Goal: Task Accomplishment & Management: Manage account settings

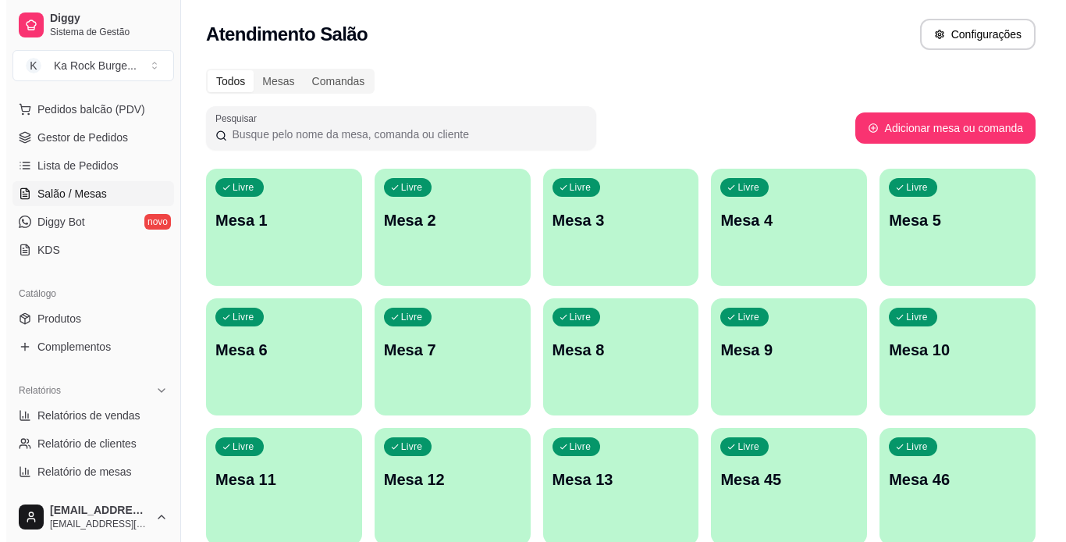
scroll to position [162, 0]
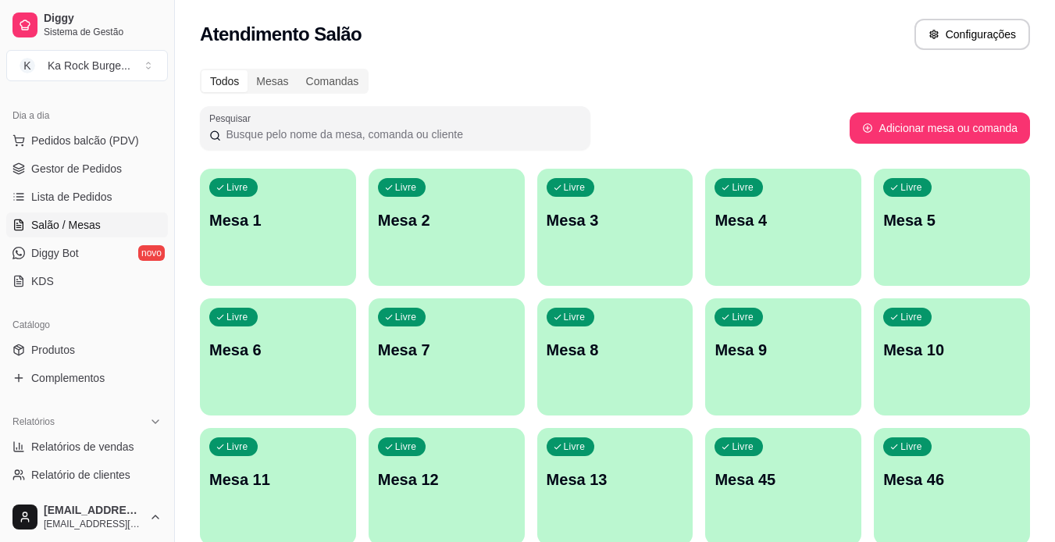
click at [769, 208] on div "Livre Mesa 4" at bounding box center [783, 218] width 156 height 98
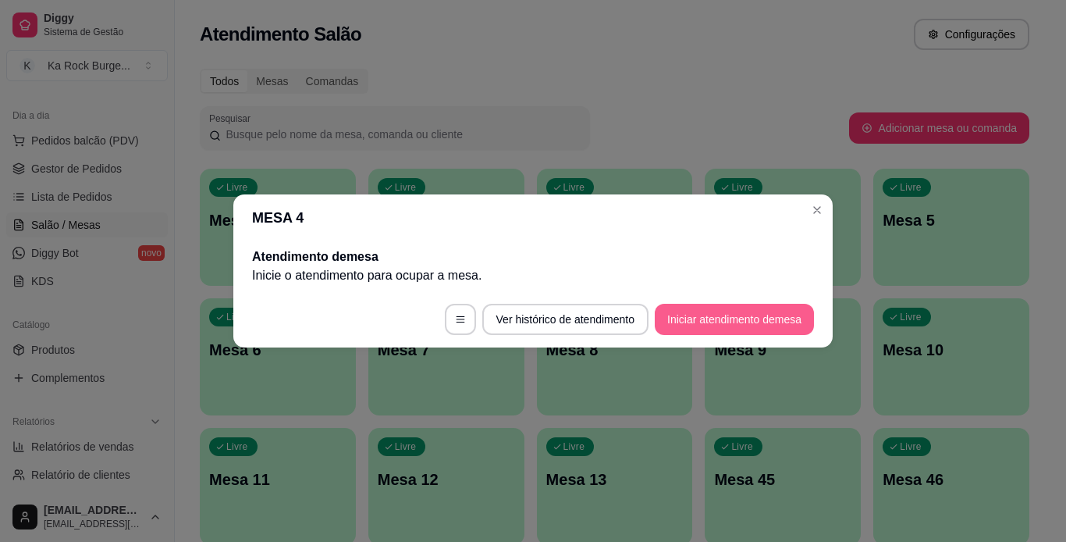
click at [730, 313] on button "Iniciar atendimento de mesa" at bounding box center [734, 319] width 159 height 31
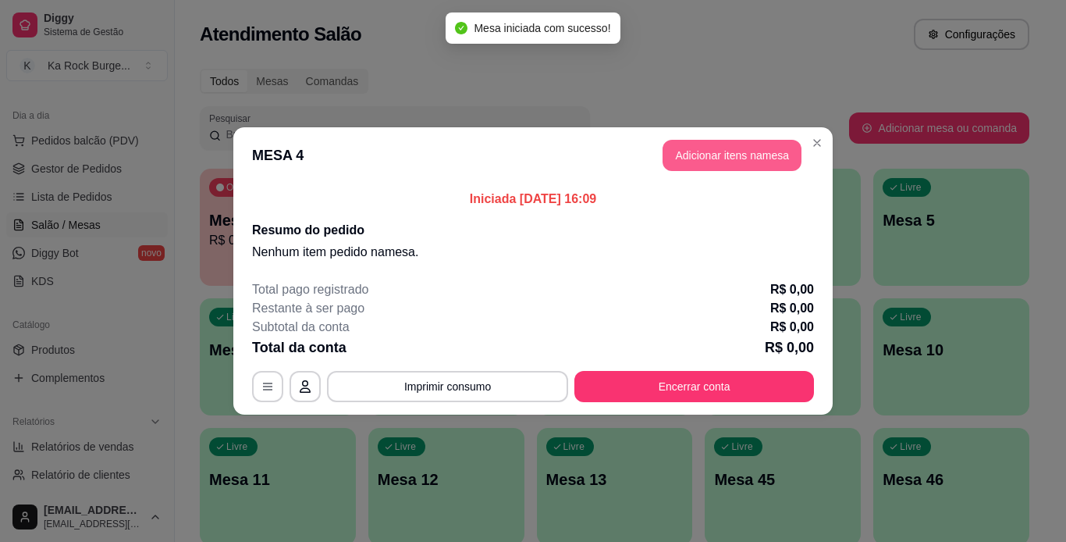
click at [735, 154] on button "Adicionar itens na mesa" at bounding box center [732, 155] width 139 height 31
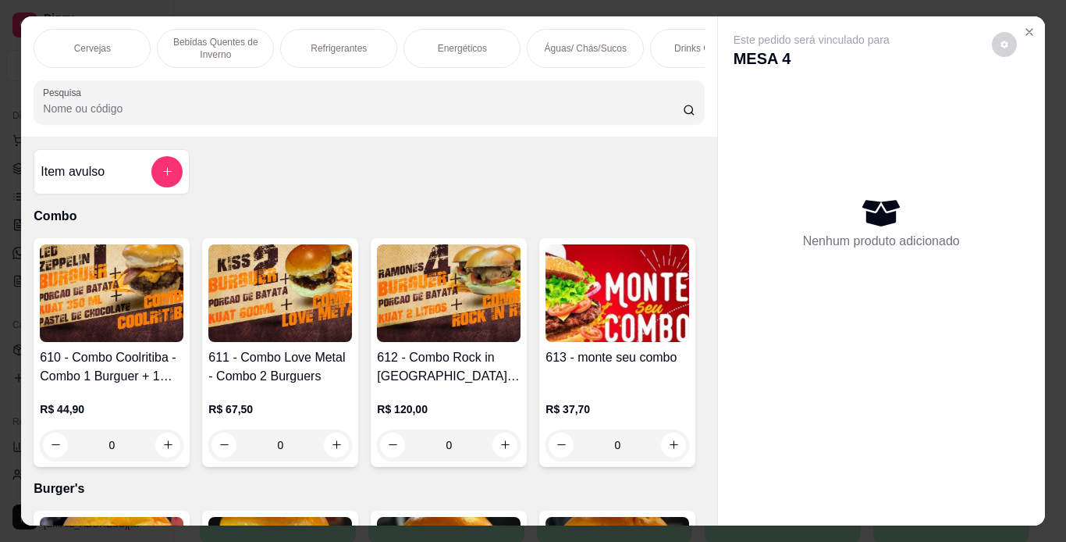
scroll to position [0, 1117]
click at [595, 48] on p "Águas/ Chás/Sucos" at bounding box center [579, 48] width 82 height 12
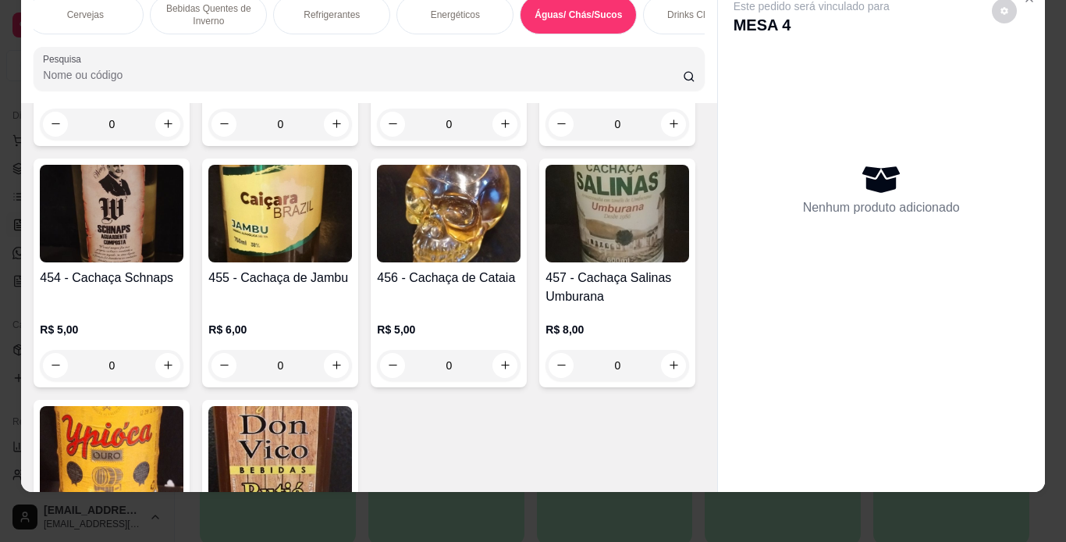
scroll to position [10041, 0]
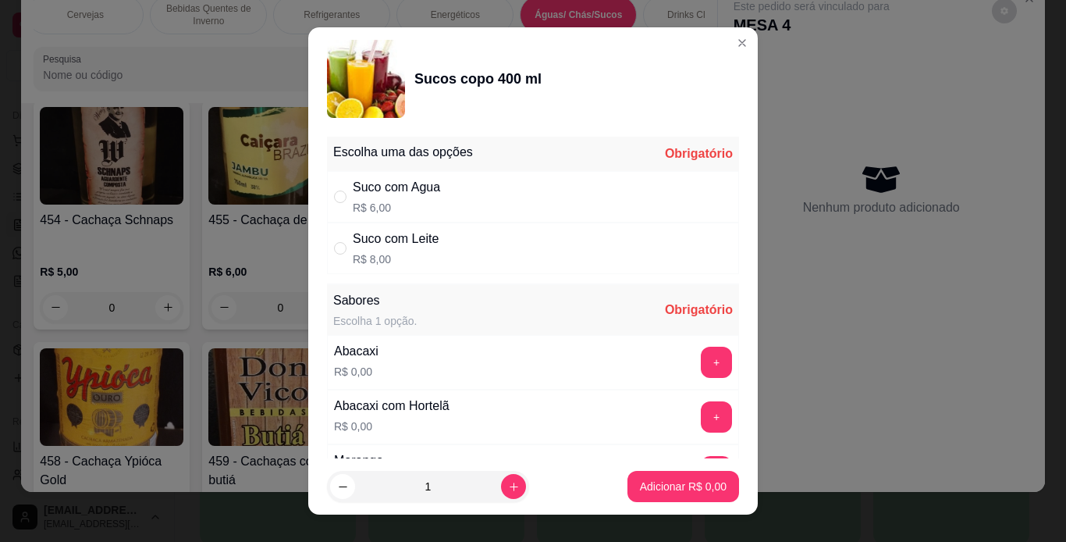
click at [454, 187] on div "Suco com Agua R$ 6,00" at bounding box center [533, 197] width 412 height 52
radio input "true"
click at [701, 415] on button "+" at bounding box center [716, 416] width 31 height 31
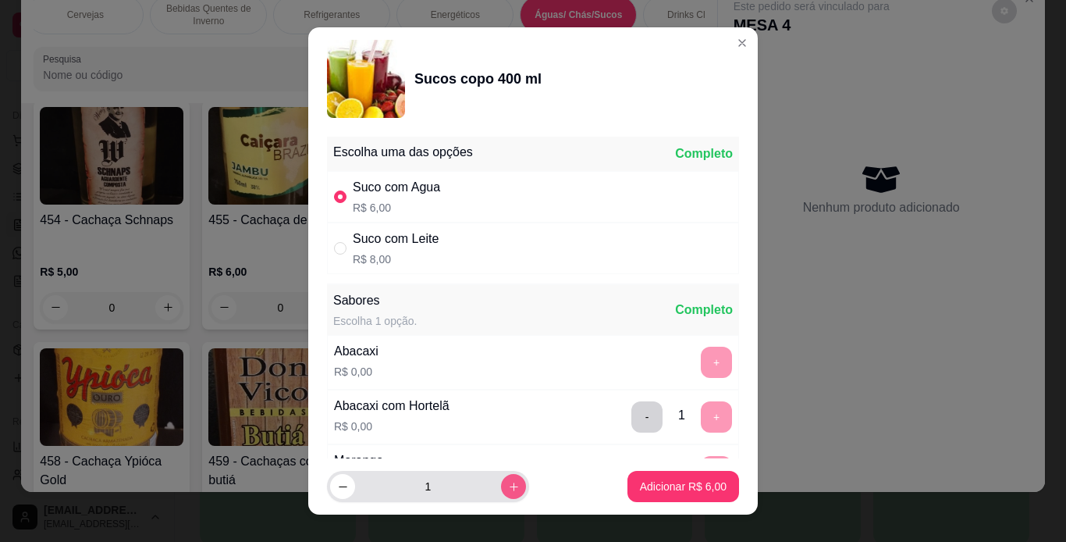
click at [501, 477] on button "increase-product-quantity" at bounding box center [513, 486] width 25 height 25
type input "2"
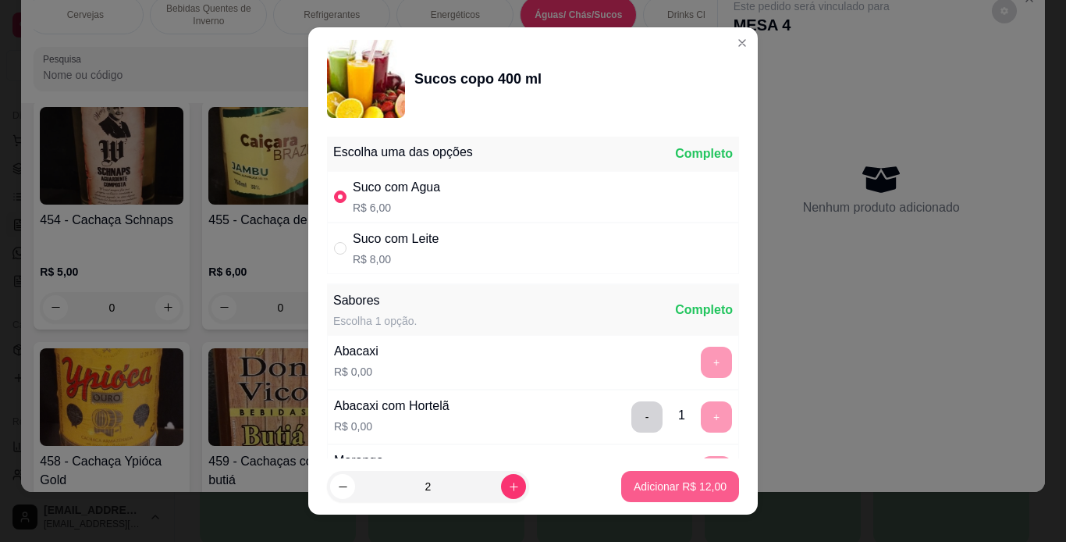
click at [675, 486] on p "Adicionar R$ 12,00" at bounding box center [680, 487] width 93 height 16
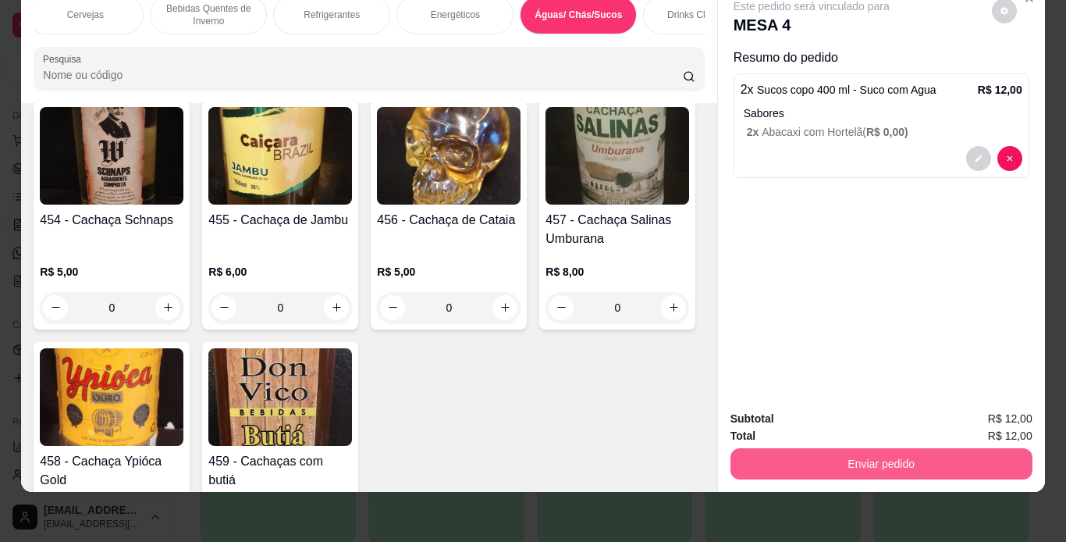
click at [808, 454] on button "Enviar pedido" at bounding box center [882, 463] width 302 height 31
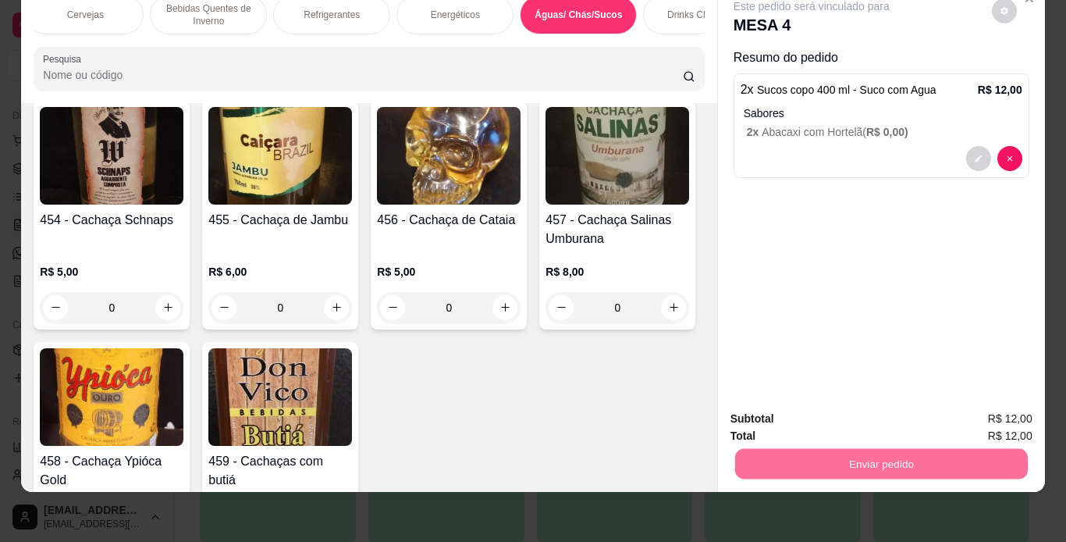
click at [830, 417] on button "Não registrar e enviar pedido" at bounding box center [830, 414] width 162 height 30
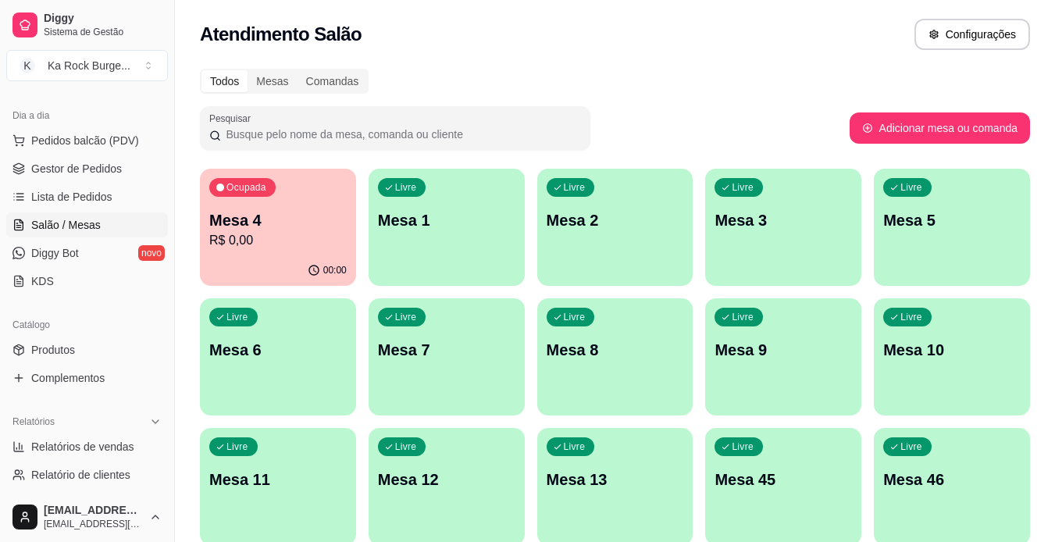
click at [317, 470] on p "Mesa 11" at bounding box center [277, 479] width 137 height 22
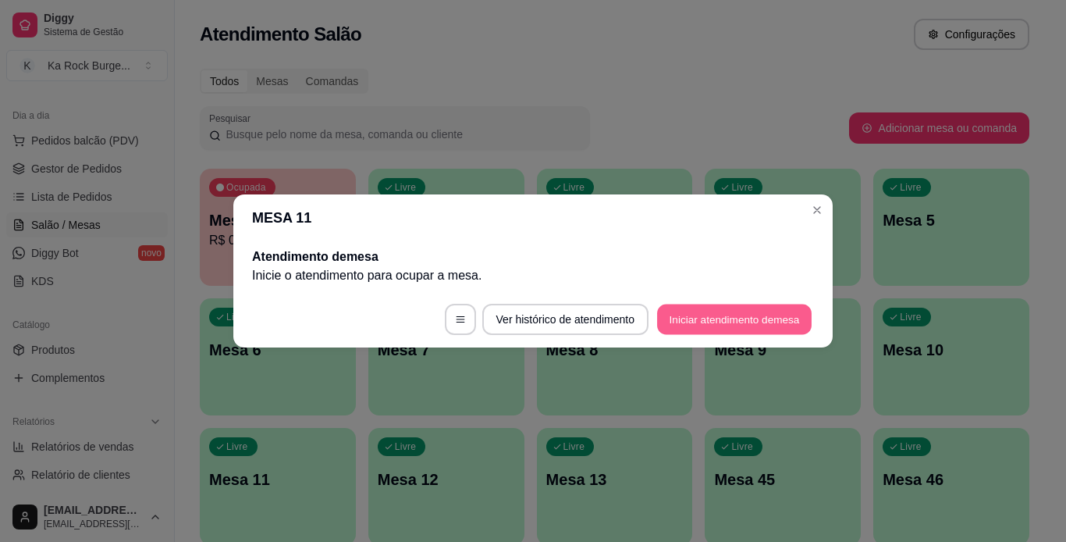
click at [688, 325] on button "Iniciar atendimento de mesa" at bounding box center [734, 319] width 155 height 30
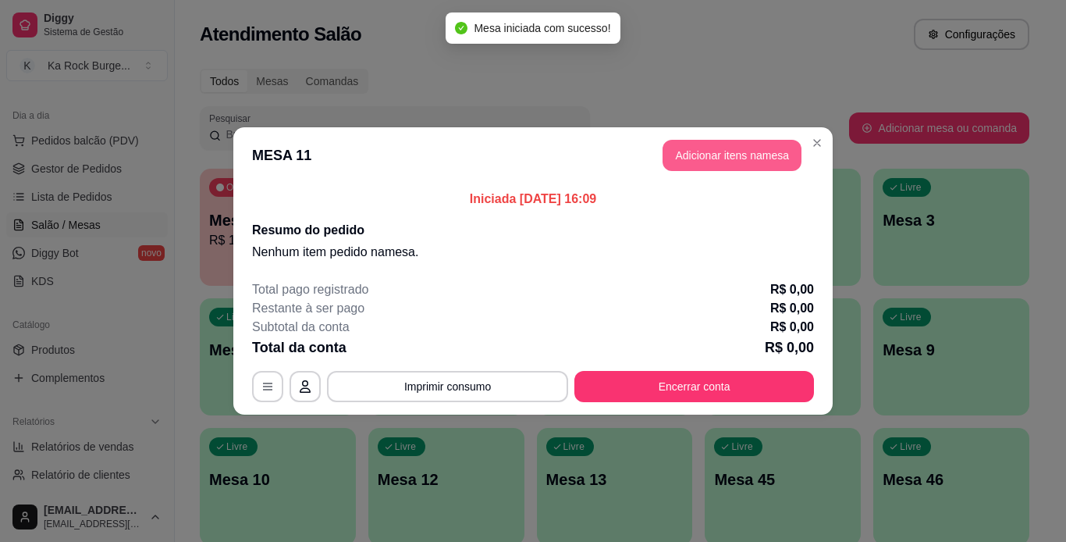
click at [697, 155] on button "Adicionar itens na mesa" at bounding box center [732, 155] width 139 height 31
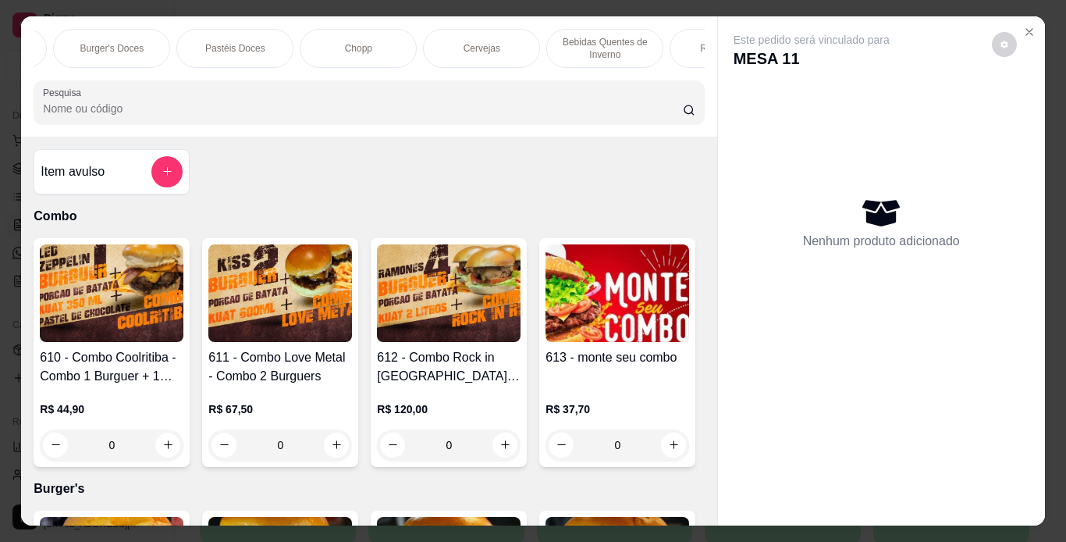
scroll to position [0, 714]
drag, startPoint x: 349, startPoint y: 43, endPoint x: 275, endPoint y: 433, distance: 396.6
click at [351, 42] on p "Chopp" at bounding box center [364, 48] width 27 height 12
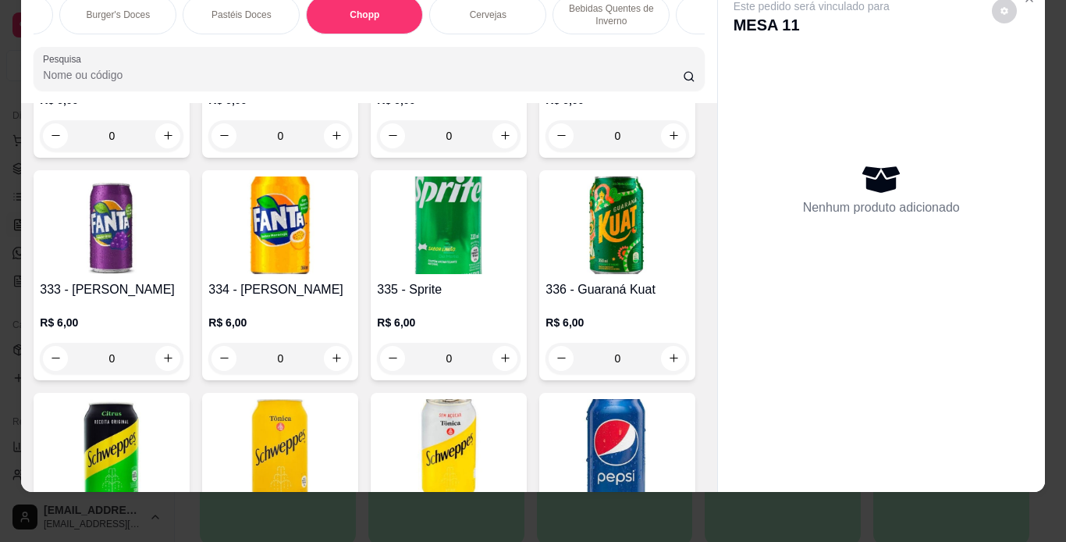
scroll to position [6482, 0]
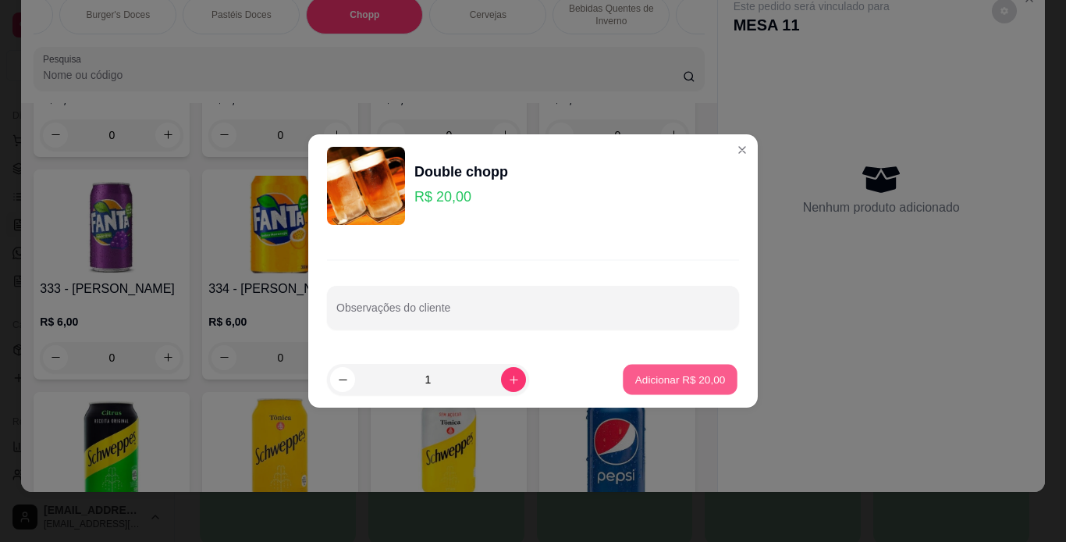
click at [675, 374] on p "Adicionar R$ 20,00" at bounding box center [681, 379] width 91 height 15
type input "1"
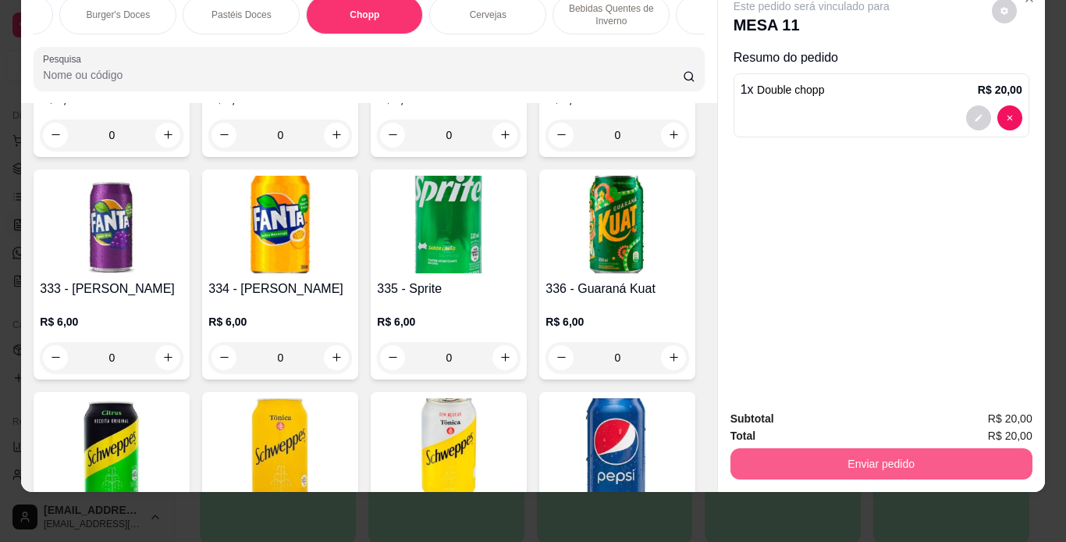
click at [844, 448] on button "Enviar pedido" at bounding box center [882, 463] width 302 height 31
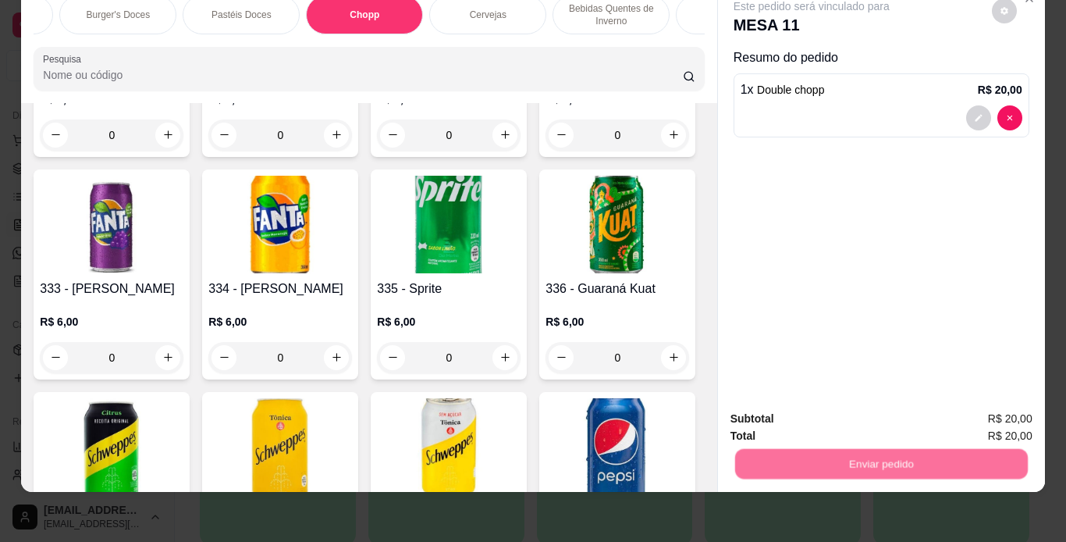
click at [835, 421] on button "Não registrar e enviar pedido" at bounding box center [830, 413] width 158 height 29
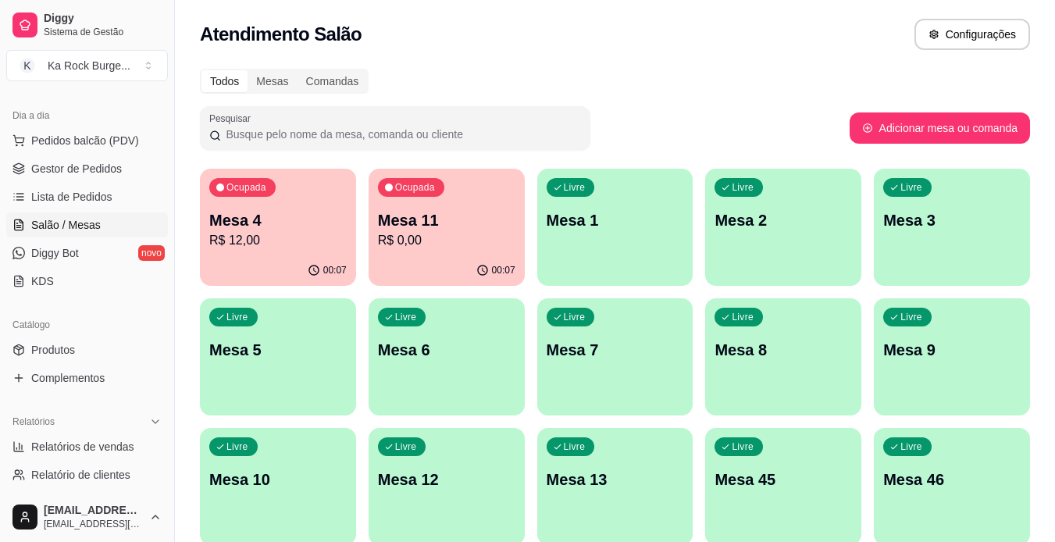
click at [223, 230] on p "Mesa 4" at bounding box center [277, 220] width 137 height 22
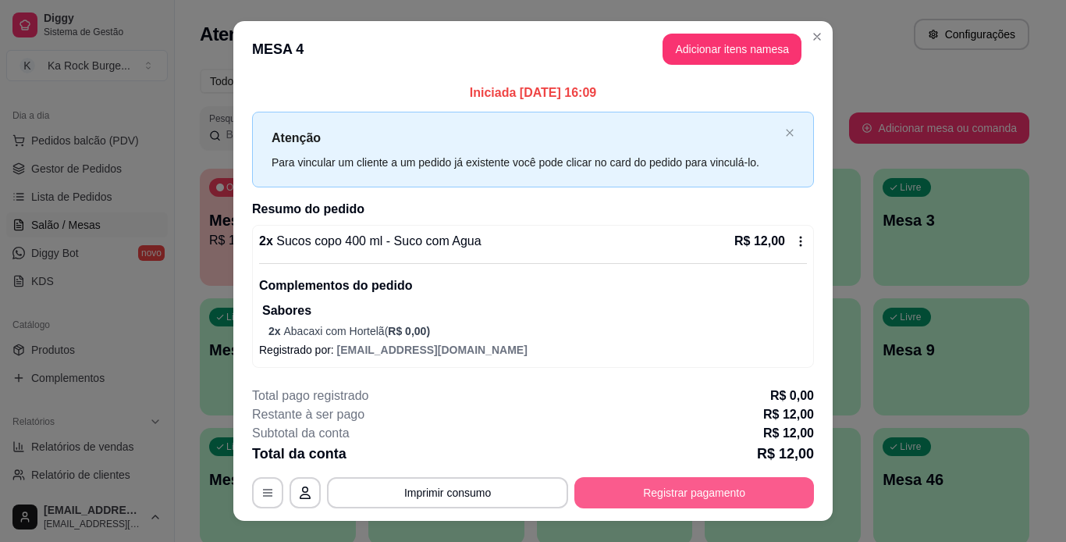
click at [684, 490] on button "Registrar pagamento" at bounding box center [695, 492] width 240 height 31
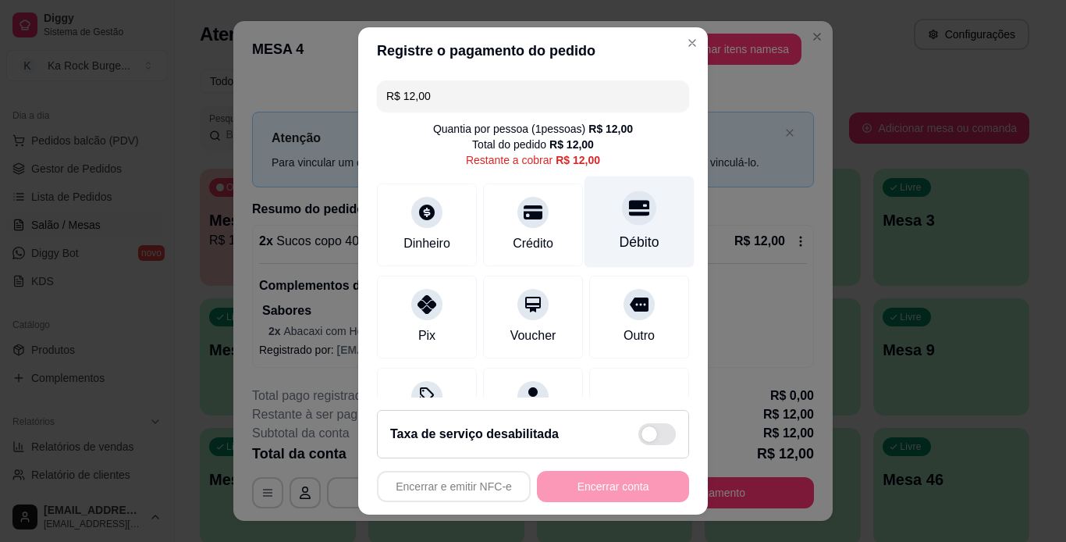
click at [620, 244] on div "Débito" at bounding box center [640, 242] width 40 height 20
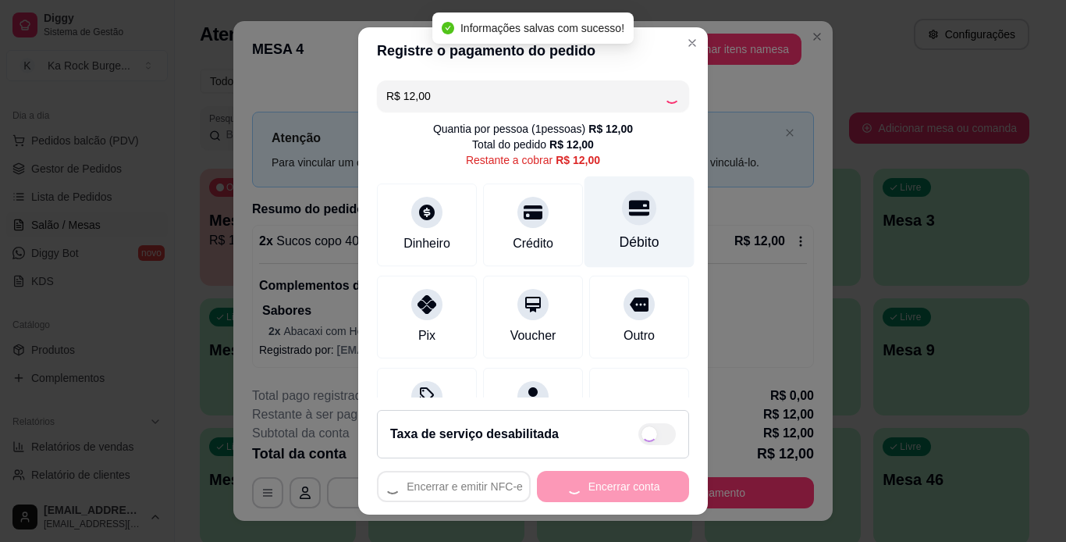
type input "R$ 0,00"
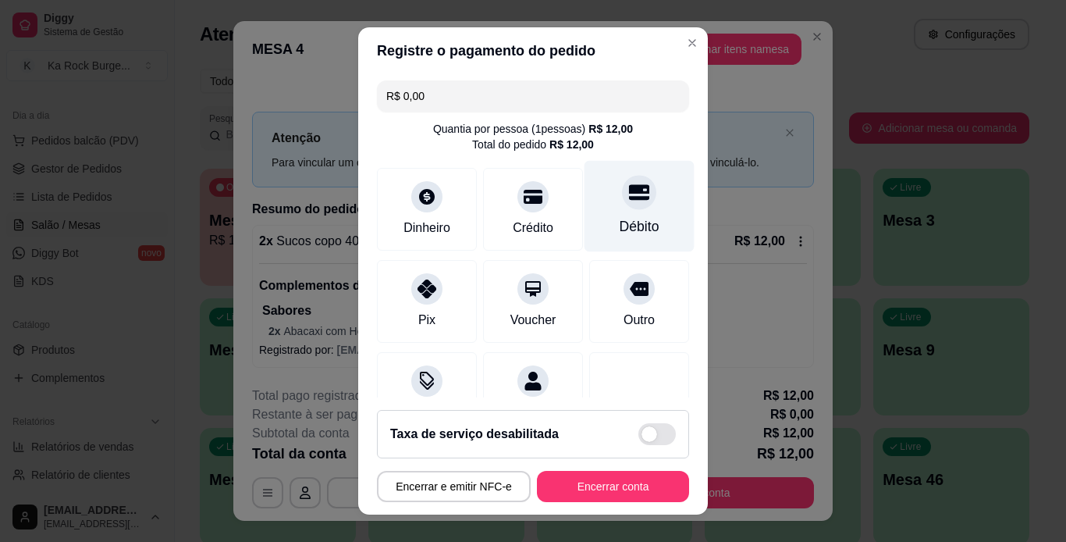
click at [585, 190] on div "Débito" at bounding box center [640, 205] width 110 height 91
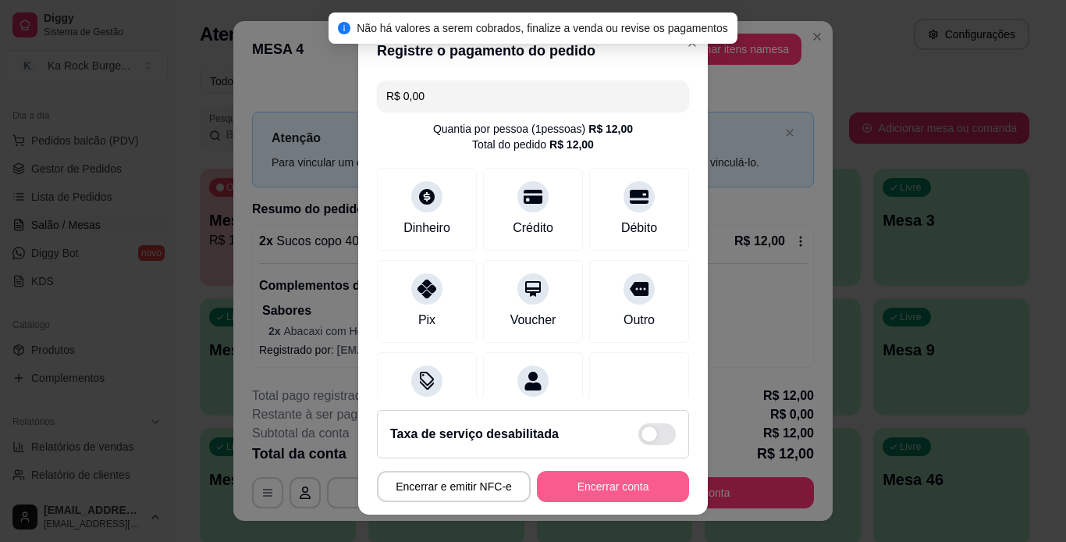
click at [597, 486] on button "Encerrar conta" at bounding box center [613, 486] width 152 height 31
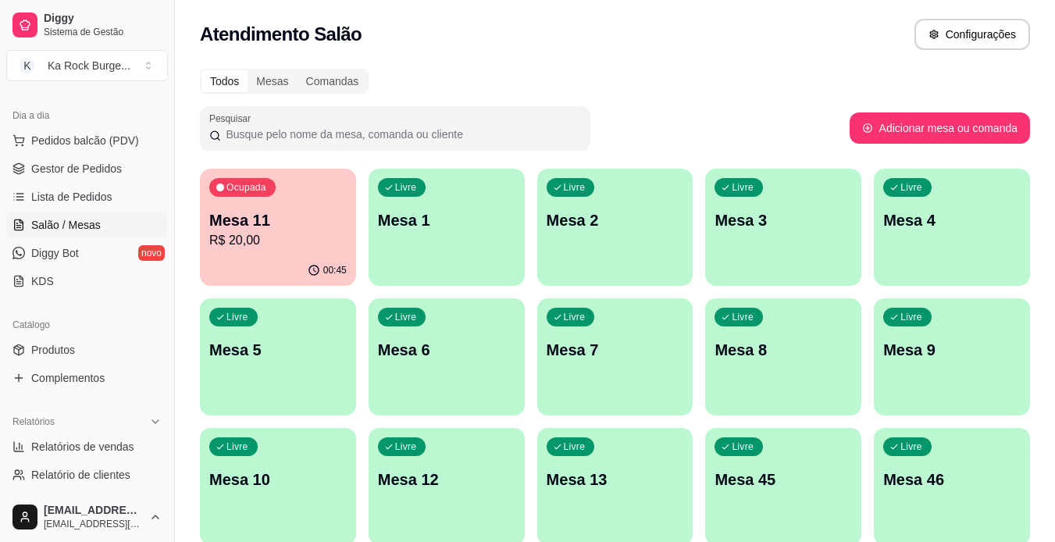
click at [290, 217] on p "Mesa 11" at bounding box center [277, 220] width 137 height 22
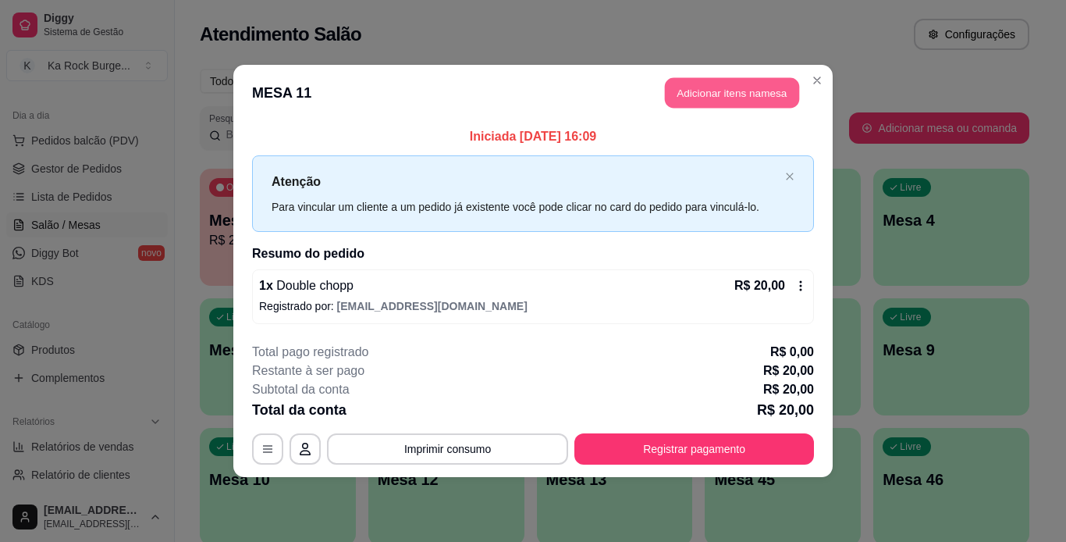
click at [679, 101] on button "Adicionar itens na mesa" at bounding box center [732, 93] width 134 height 30
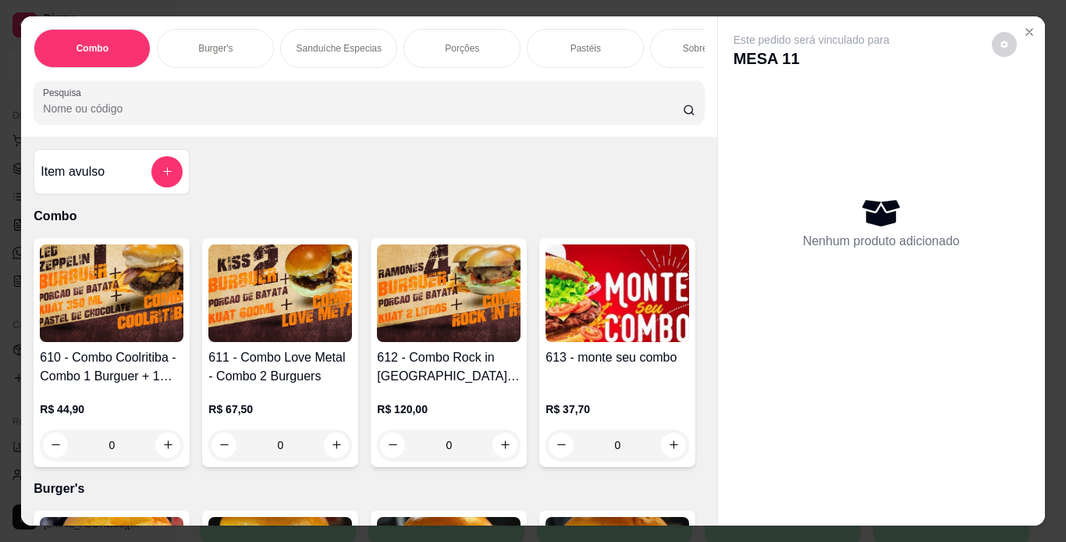
scroll to position [0, 587]
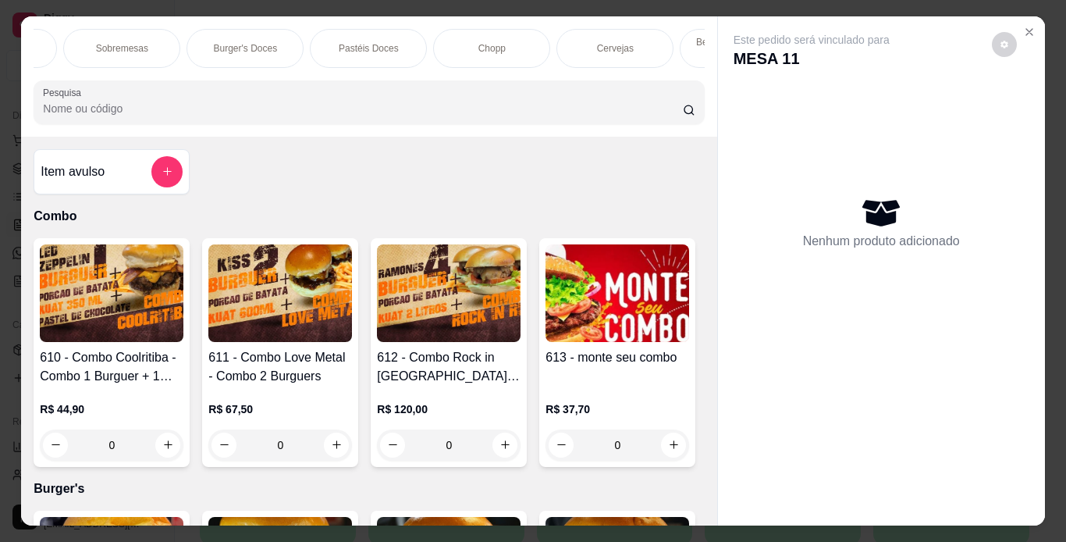
click at [470, 43] on div "Chopp" at bounding box center [491, 48] width 117 height 39
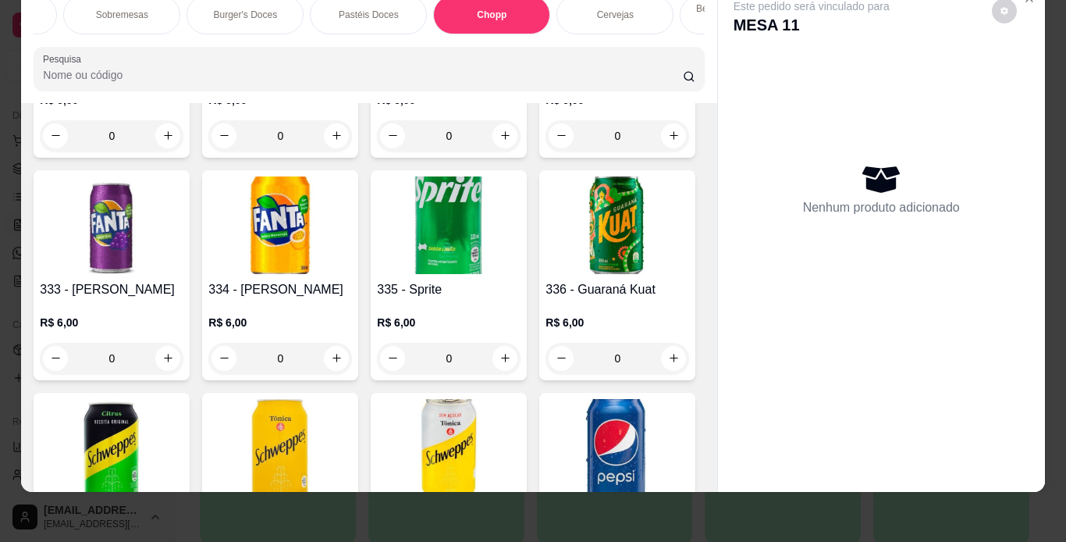
scroll to position [6514, 0]
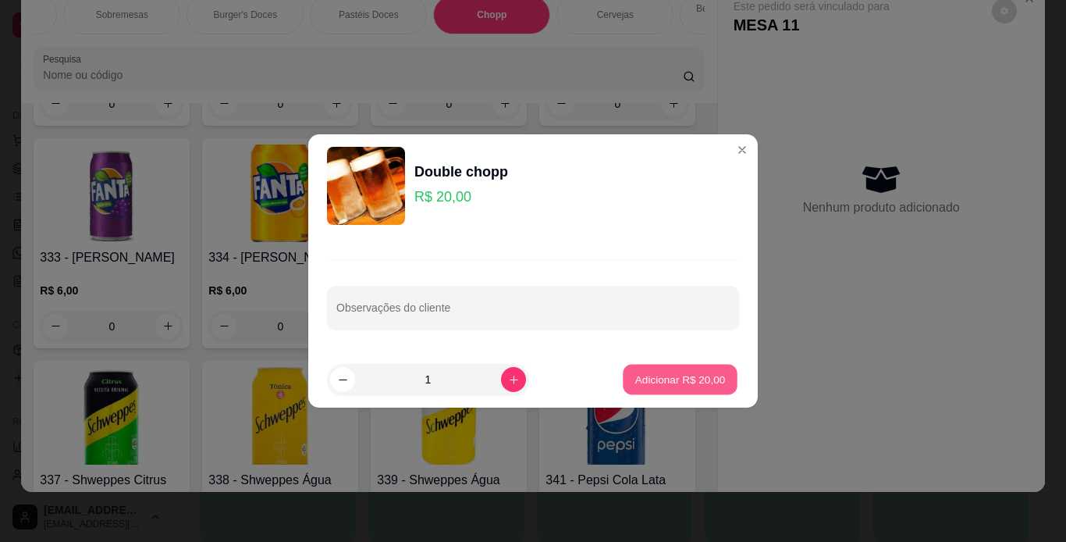
click at [639, 374] on p "Adicionar R$ 20,00" at bounding box center [681, 379] width 91 height 15
type input "1"
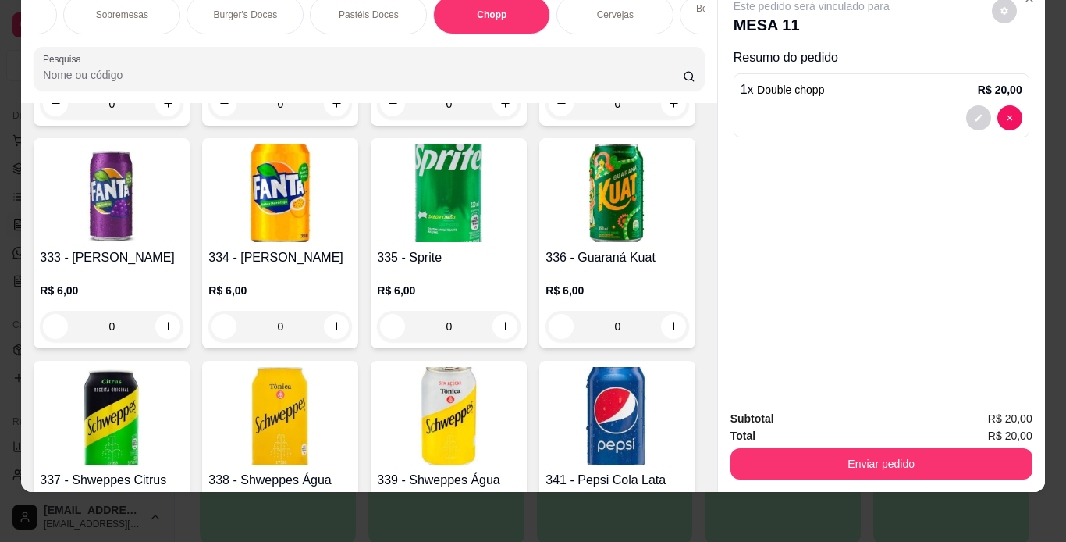
scroll to position [0, 0]
click at [448, 9] on p "Porções" at bounding box center [462, 15] width 34 height 12
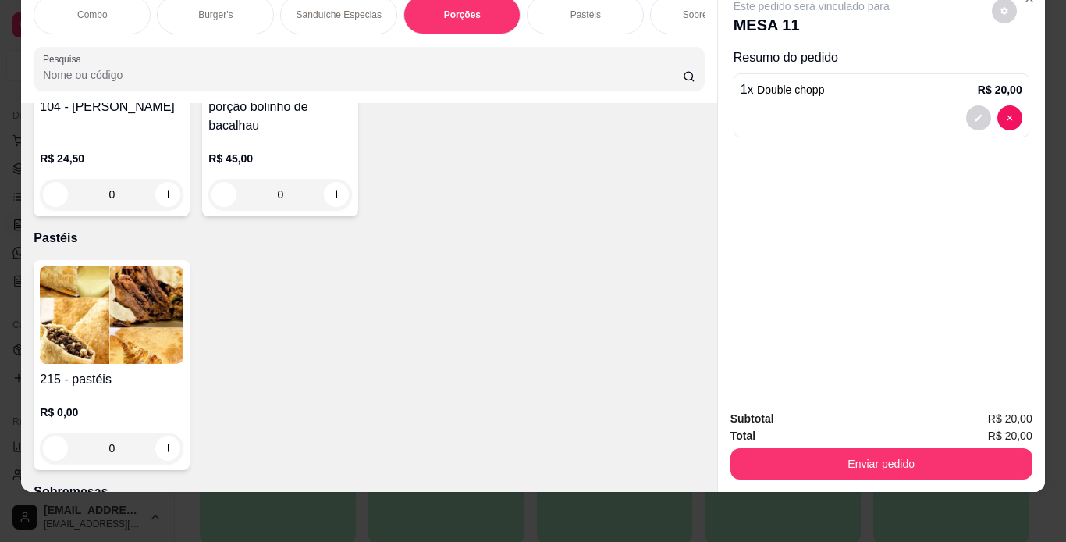
scroll to position [3877, 0]
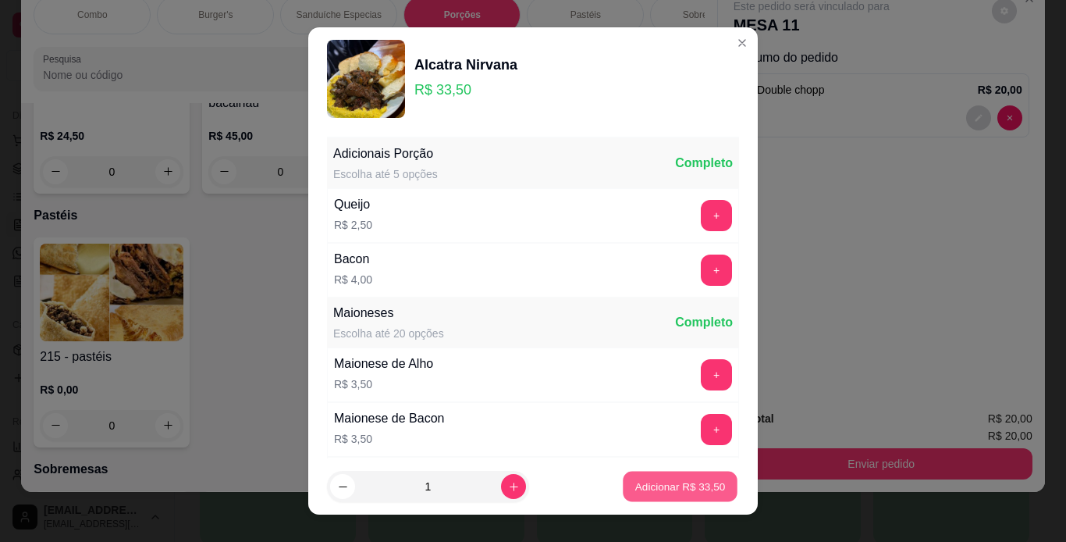
click at [670, 483] on p "Adicionar R$ 33,50" at bounding box center [681, 486] width 91 height 15
type input "1"
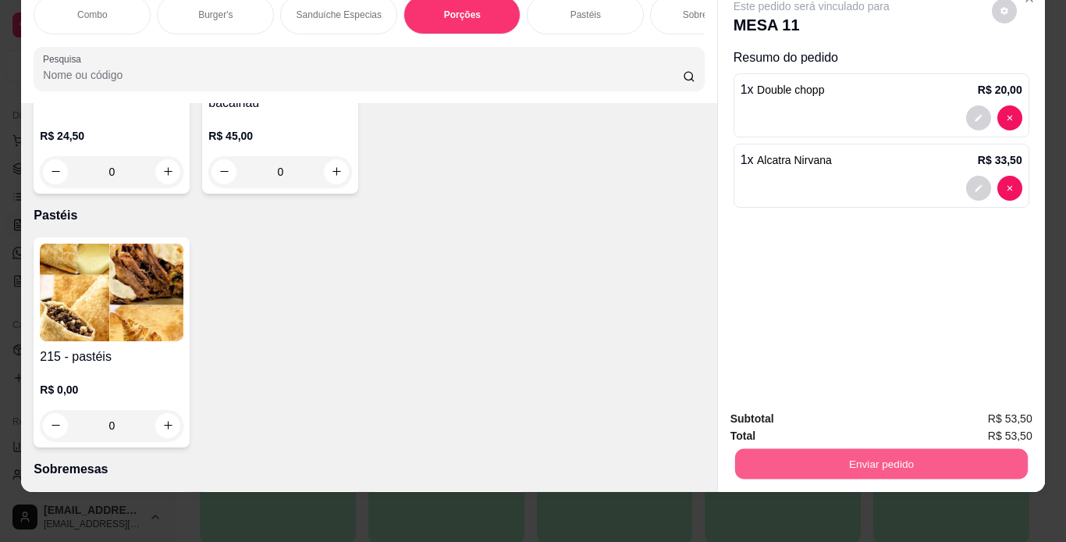
click at [765, 458] on button "Enviar pedido" at bounding box center [881, 464] width 293 height 30
click at [781, 425] on button "Não registrar e enviar pedido" at bounding box center [830, 413] width 158 height 29
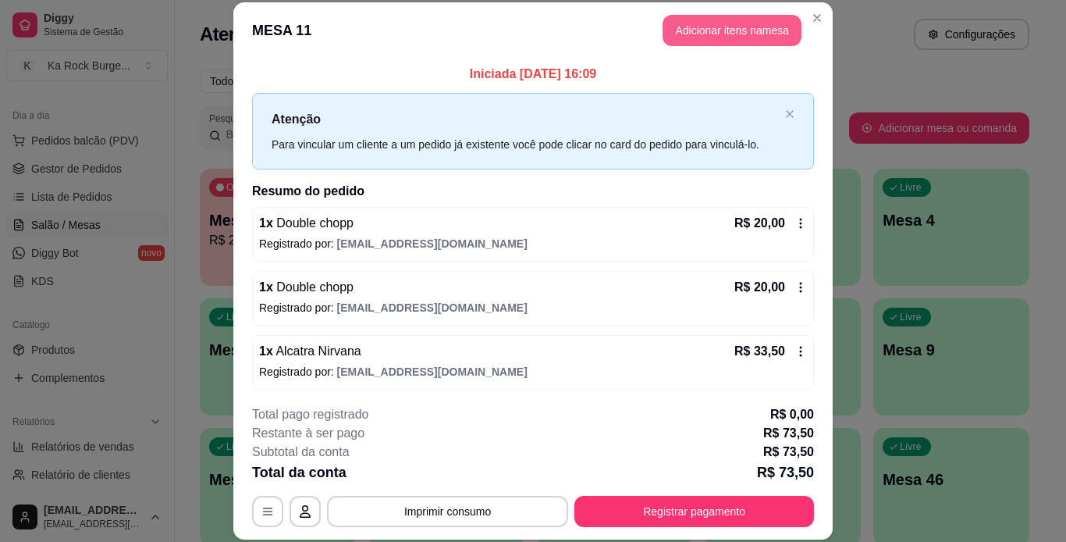
click at [685, 29] on button "Adicionar itens na mesa" at bounding box center [732, 30] width 139 height 31
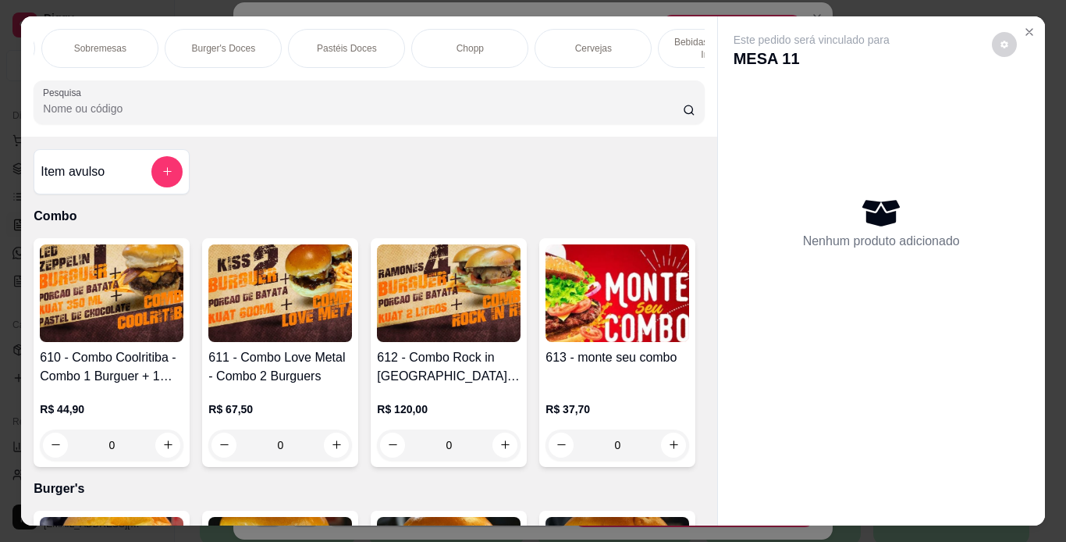
scroll to position [0, 654]
drag, startPoint x: 422, startPoint y: 55, endPoint x: 539, endPoint y: 418, distance: 381.2
click at [425, 55] on div "Chopp" at bounding box center [424, 48] width 117 height 39
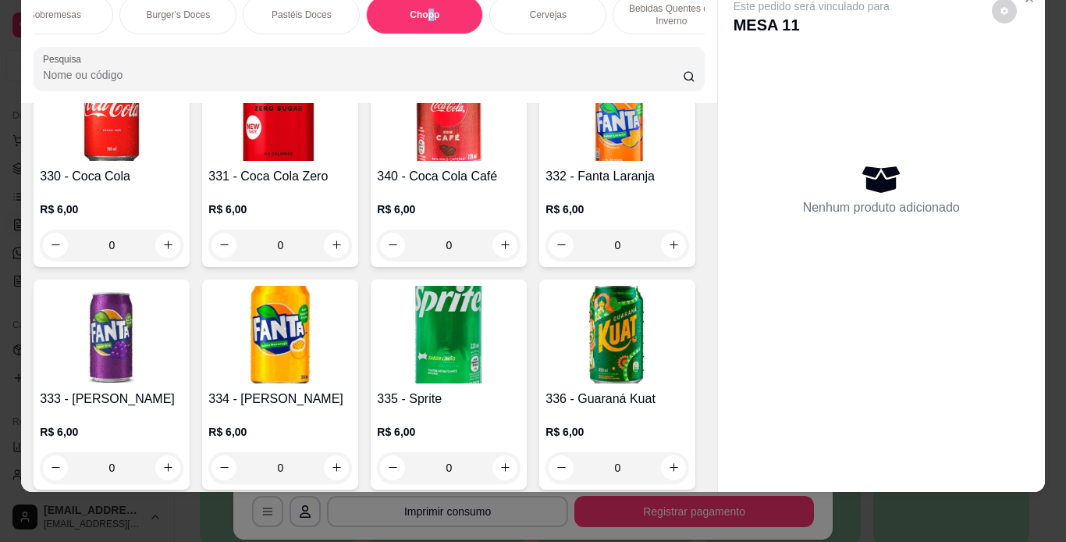
scroll to position [6389, 0]
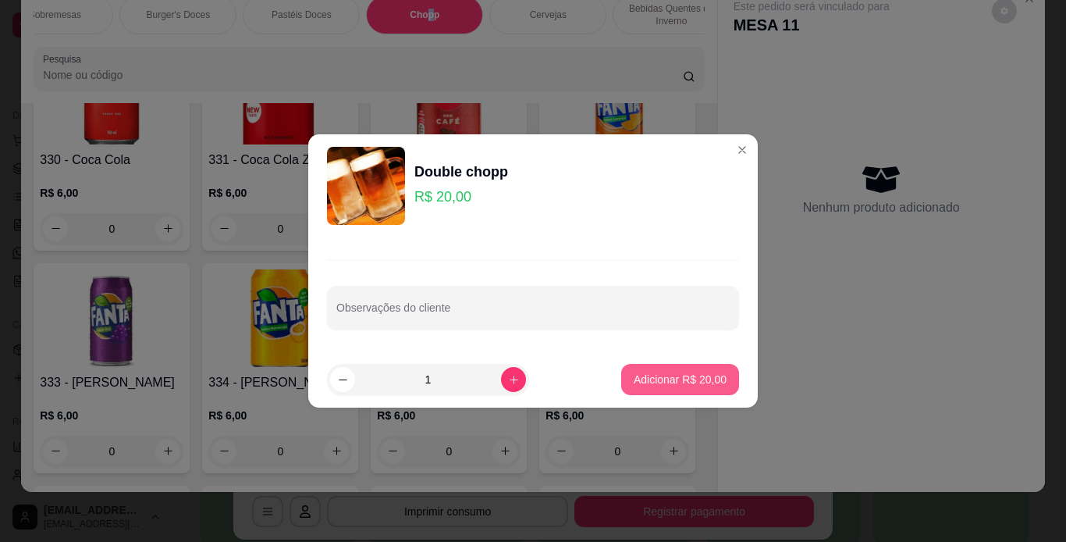
click at [688, 376] on p "Adicionar R$ 20,00" at bounding box center [680, 380] width 93 height 16
type input "1"
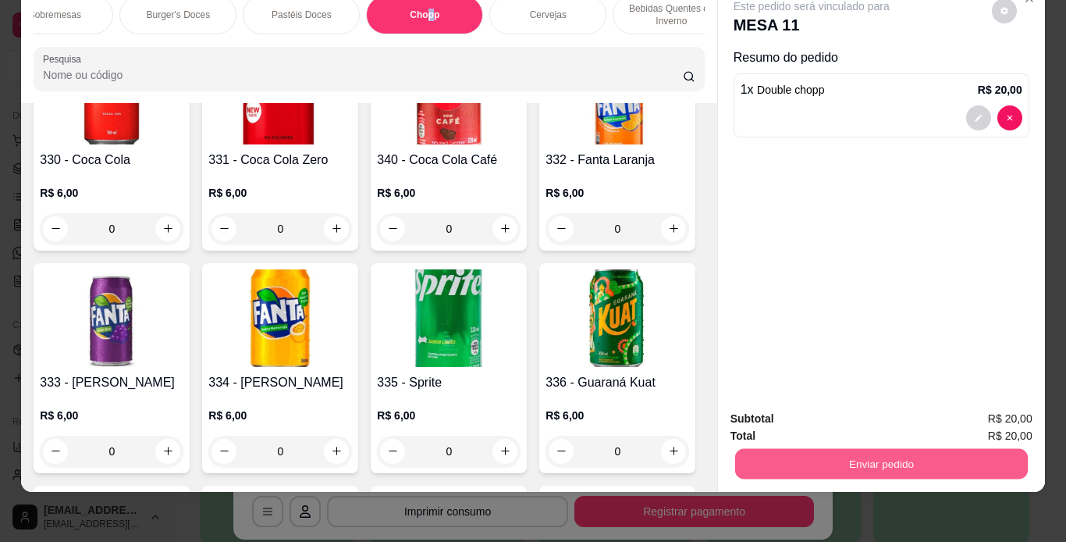
click at [864, 455] on button "Enviar pedido" at bounding box center [881, 464] width 293 height 30
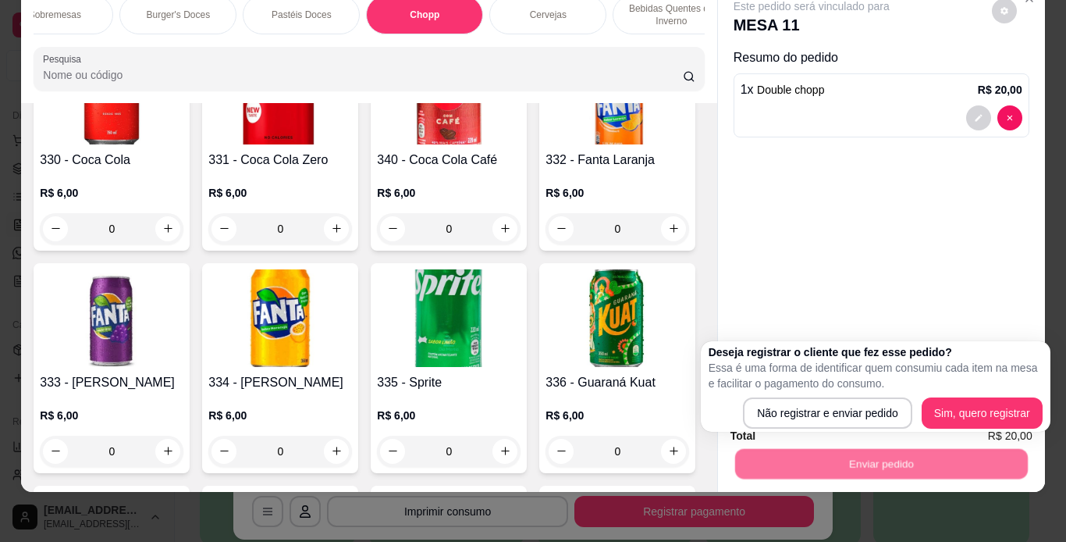
click at [863, 397] on div "Deseja registrar o cliente que fez esse pedido? Essa é uma forma de identificar…" at bounding box center [876, 386] width 334 height 84
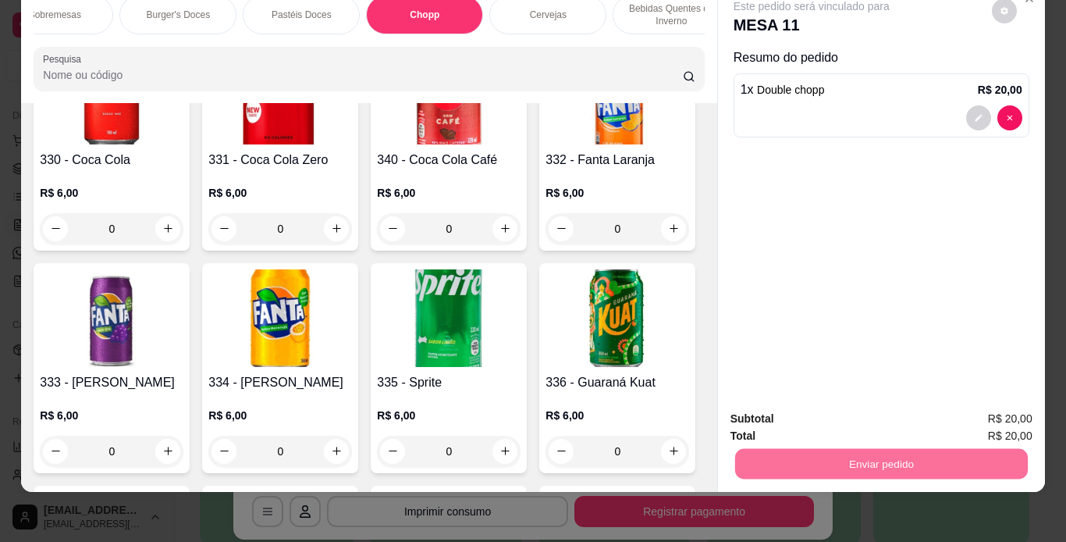
click at [864, 408] on button "Não registrar e enviar pedido" at bounding box center [830, 414] width 162 height 30
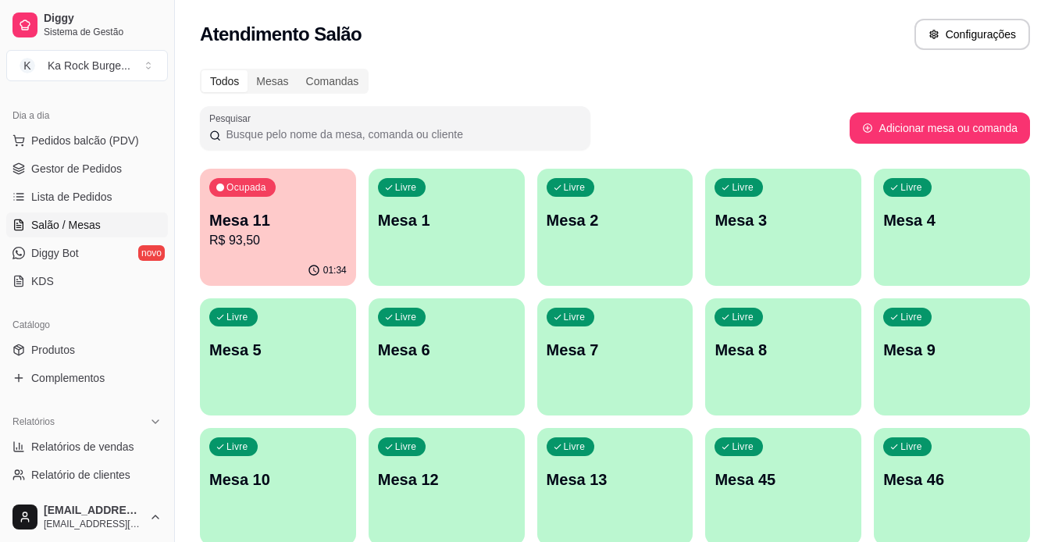
click at [283, 219] on p "Mesa 11" at bounding box center [277, 220] width 137 height 22
click at [276, 227] on p "Mesa 11" at bounding box center [277, 220] width 137 height 22
click at [318, 248] on p "R$ 93,50" at bounding box center [277, 240] width 137 height 19
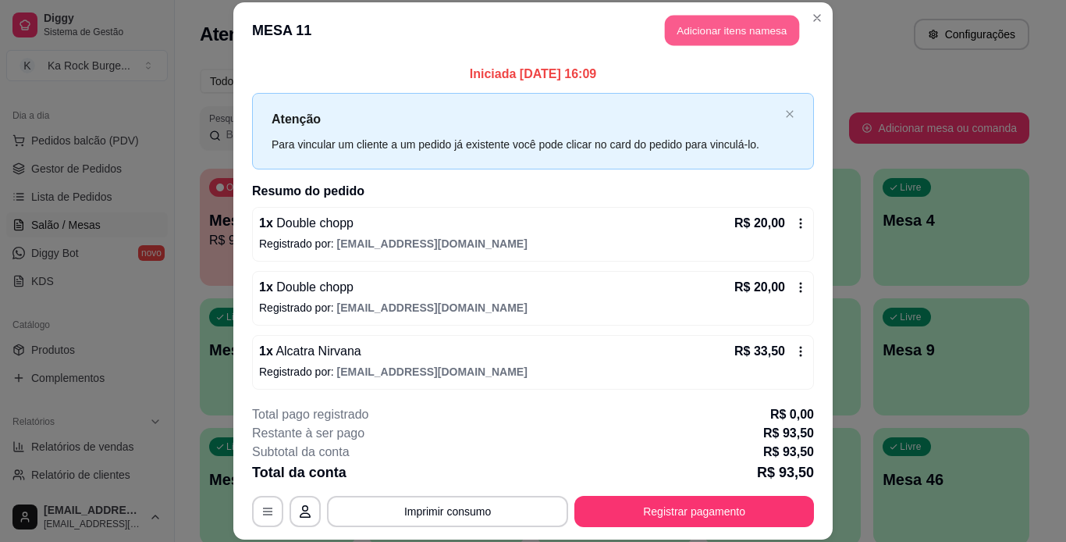
click at [726, 27] on button "Adicionar itens na mesa" at bounding box center [732, 31] width 134 height 30
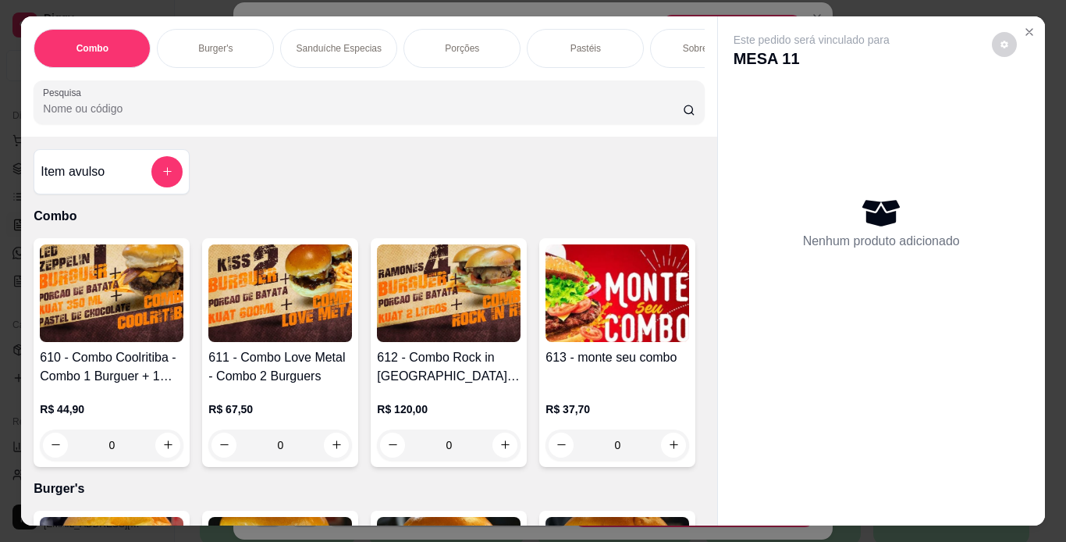
scroll to position [0, 587]
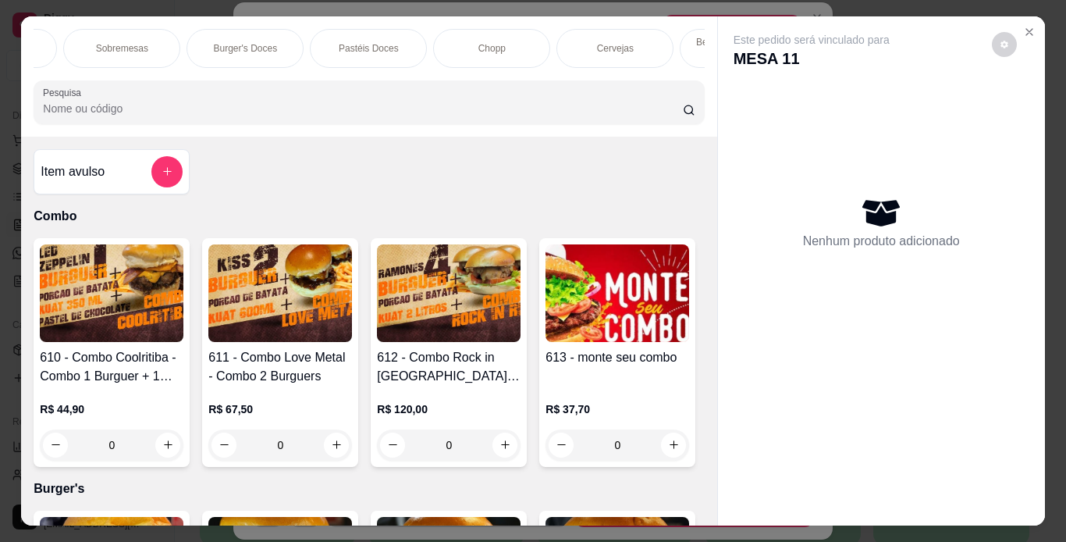
drag, startPoint x: 465, startPoint y: 39, endPoint x: 369, endPoint y: 200, distance: 187.7
click at [466, 38] on div "Chopp" at bounding box center [491, 48] width 117 height 39
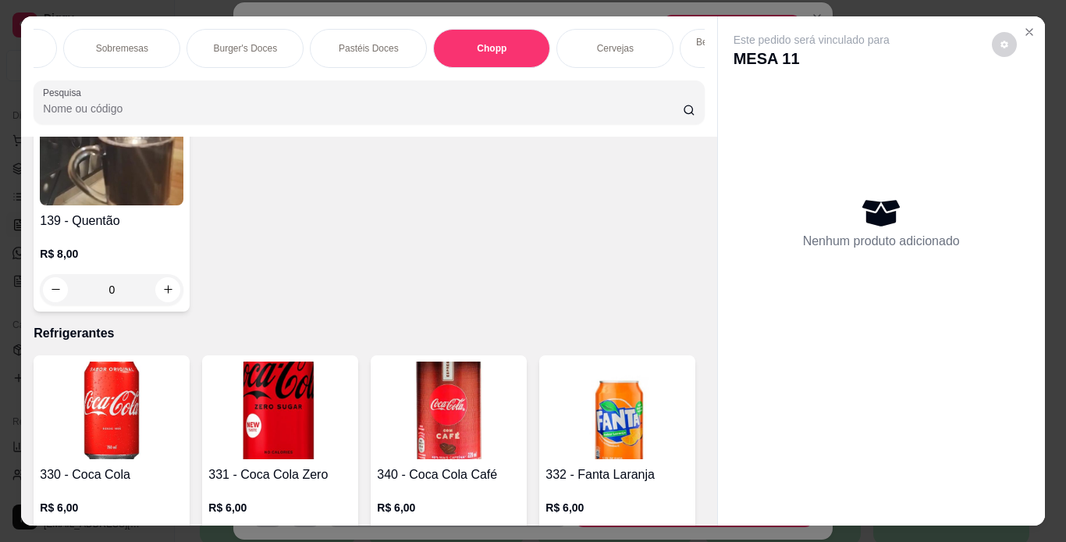
scroll to position [40, 0]
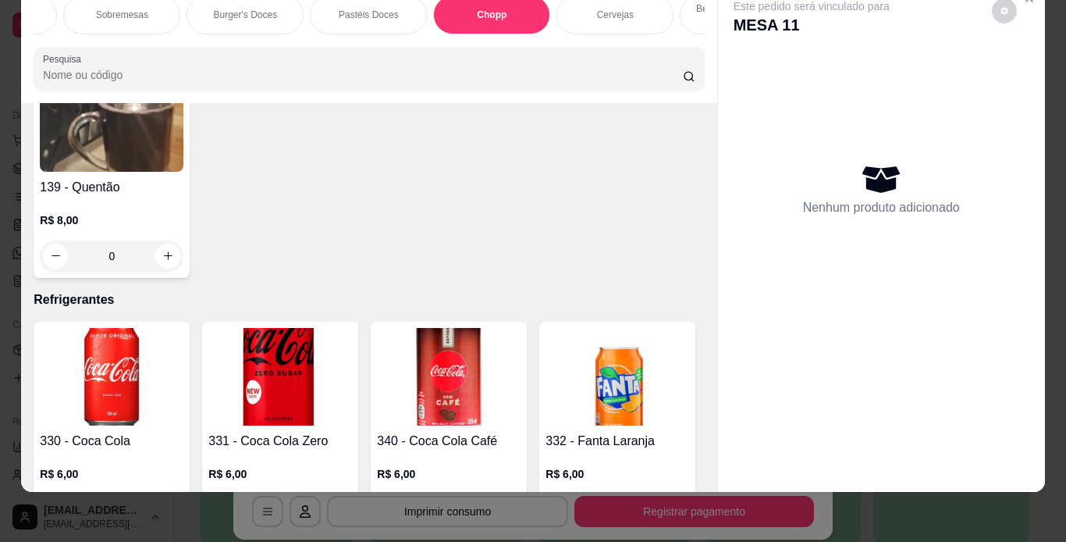
click at [695, 470] on div "Item avulso Combo 610 - Combo Coolritiba - Combo 1 Burguer + 1 Pastel R$ 44,90 …" at bounding box center [369, 297] width 696 height 389
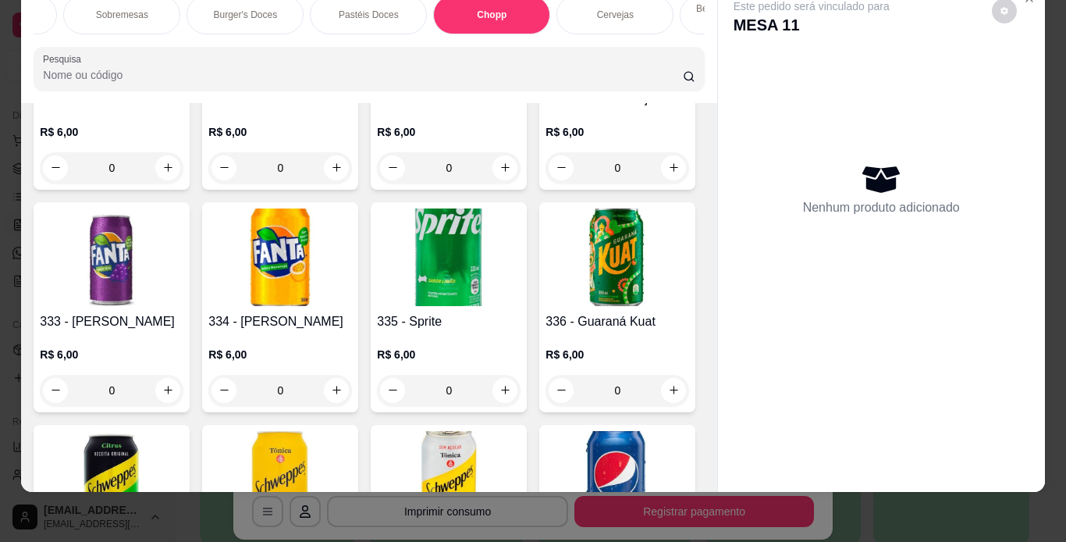
scroll to position [6451, 0]
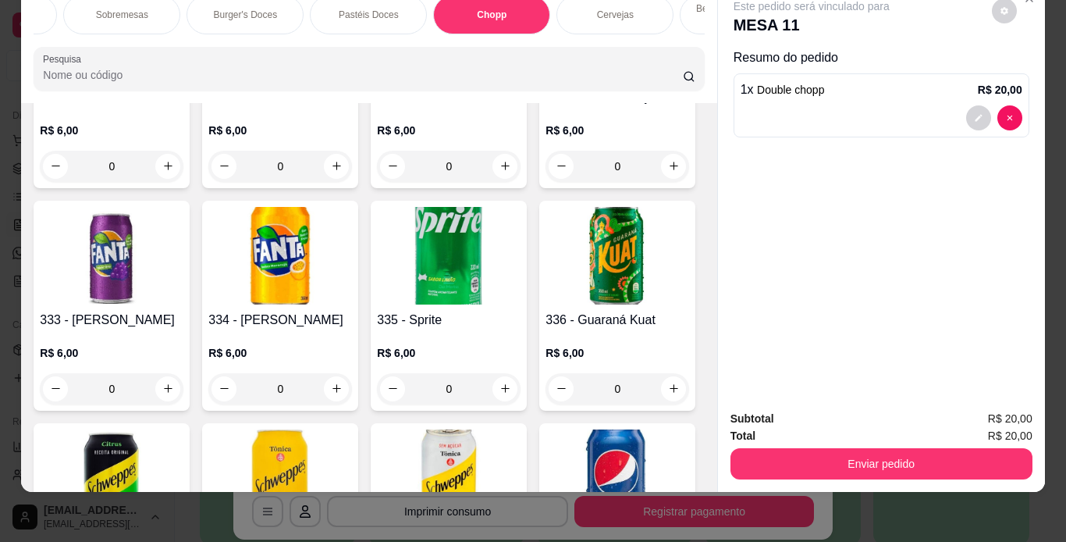
type input "1"
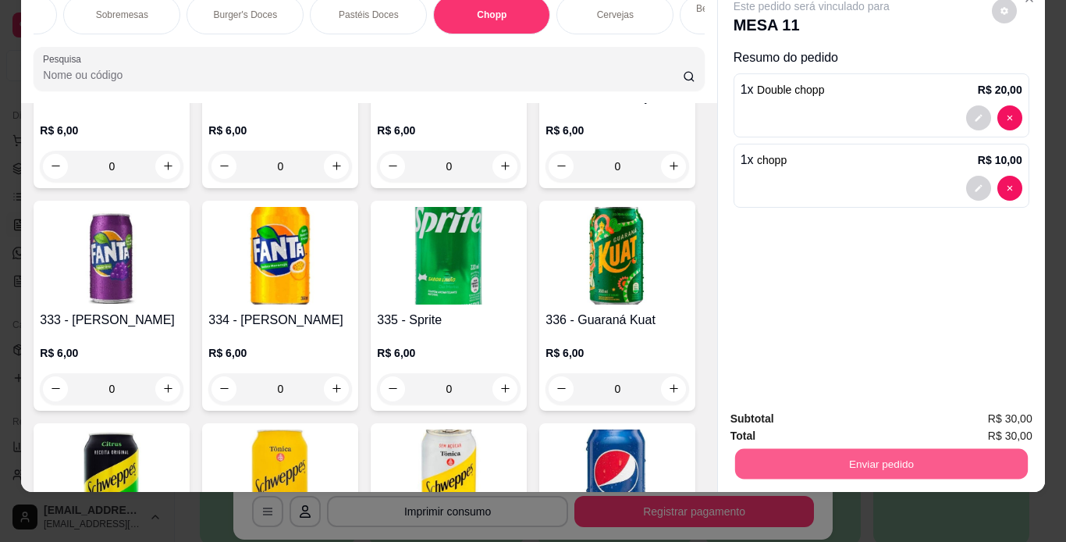
click at [796, 449] on button "Enviar pedido" at bounding box center [881, 464] width 293 height 30
click at [847, 407] on button "Não registrar e enviar pedido" at bounding box center [830, 413] width 158 height 29
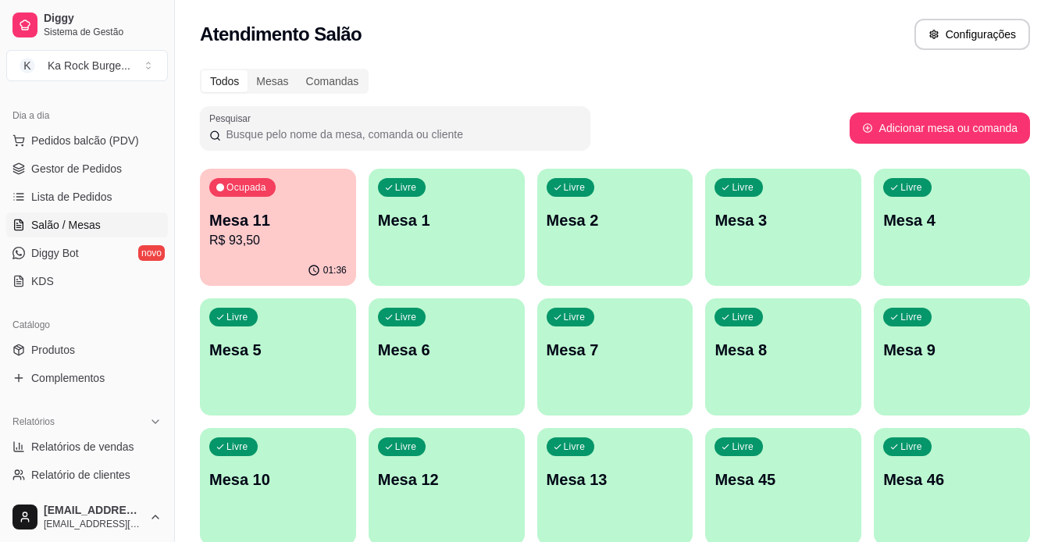
click at [262, 235] on p "R$ 93,50" at bounding box center [277, 240] width 137 height 19
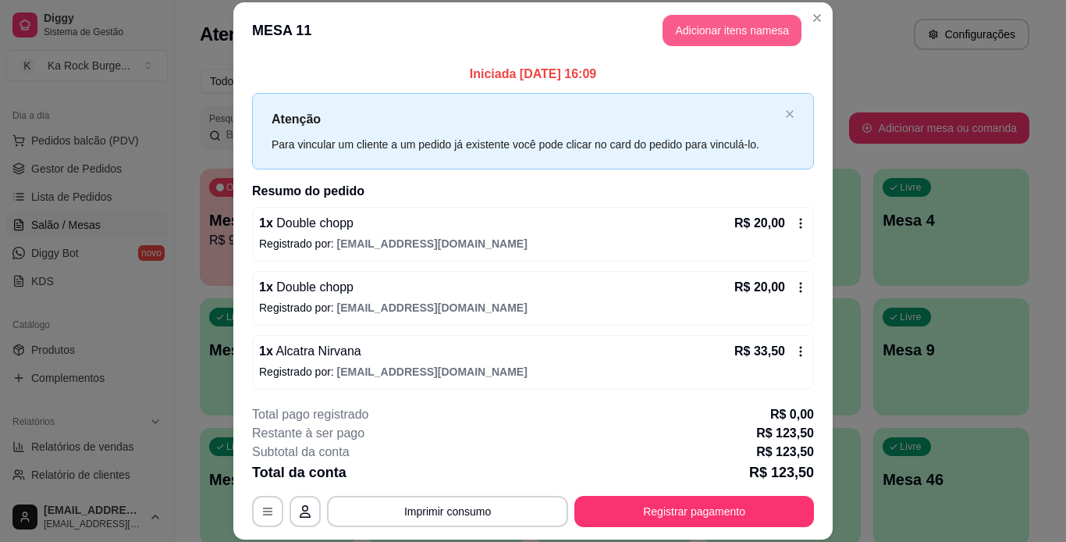
click at [744, 37] on button "Adicionar itens na mesa" at bounding box center [732, 30] width 139 height 31
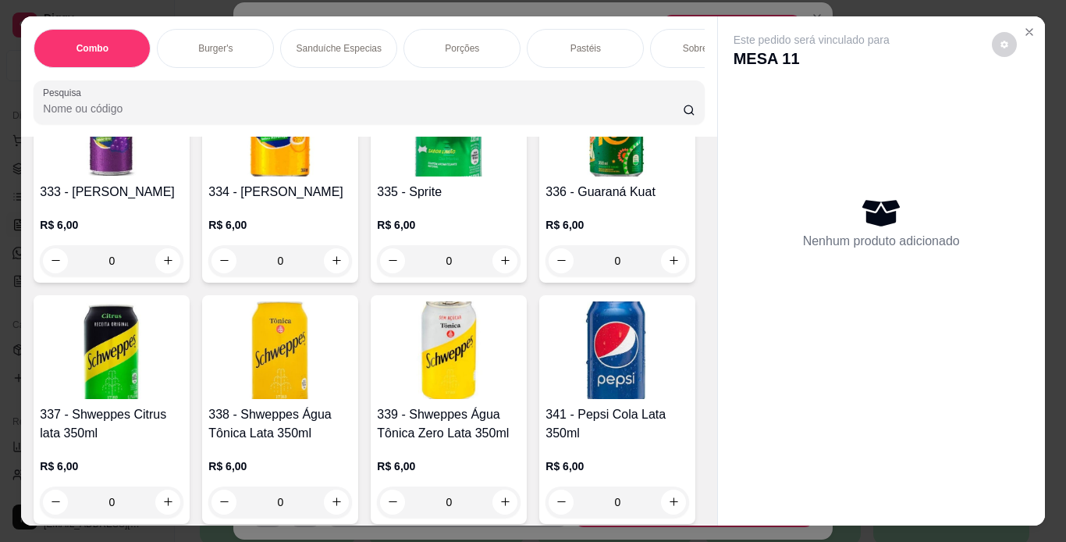
scroll to position [6944, 0]
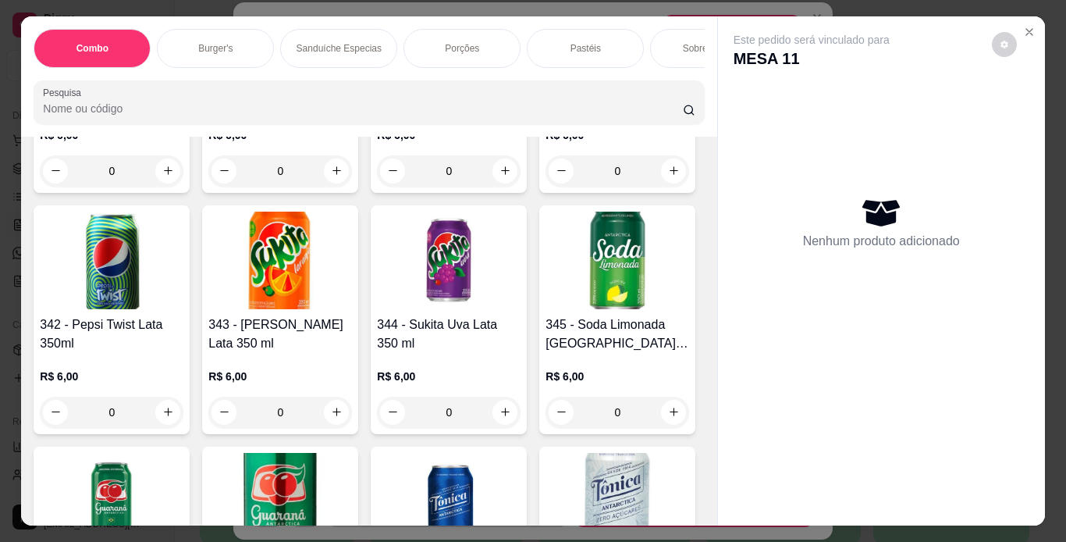
click at [699, 169] on div "Item avulso Combo 610 - Combo Coolritiba - Combo 1 Burguer + 1 Pastel R$ 44,90 …" at bounding box center [369, 331] width 696 height 389
click at [717, 175] on div "Este pedido será vinculado para MESA 11 Nenhum produto adicionado" at bounding box center [881, 270] width 328 height 509
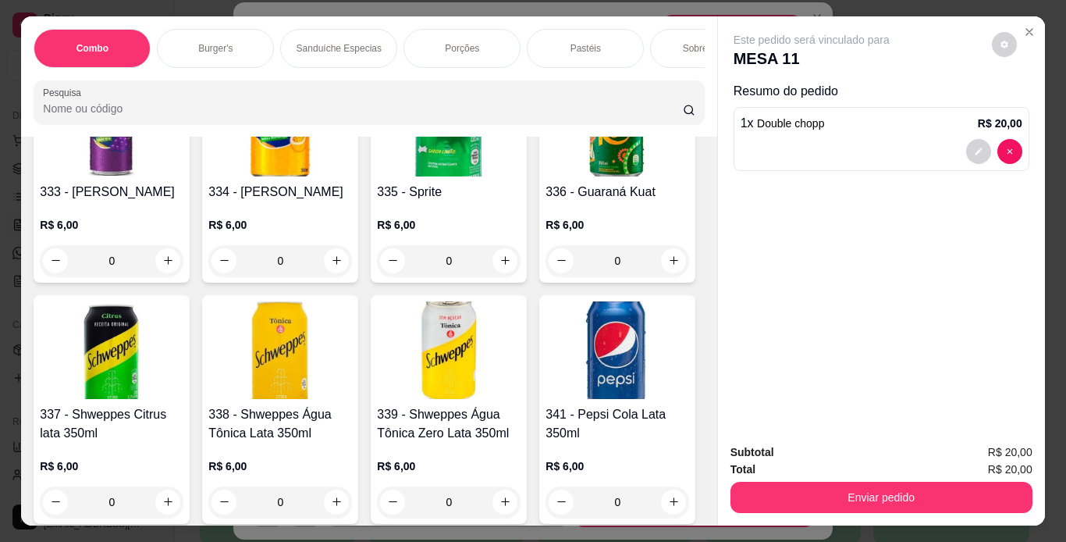
type input "1"
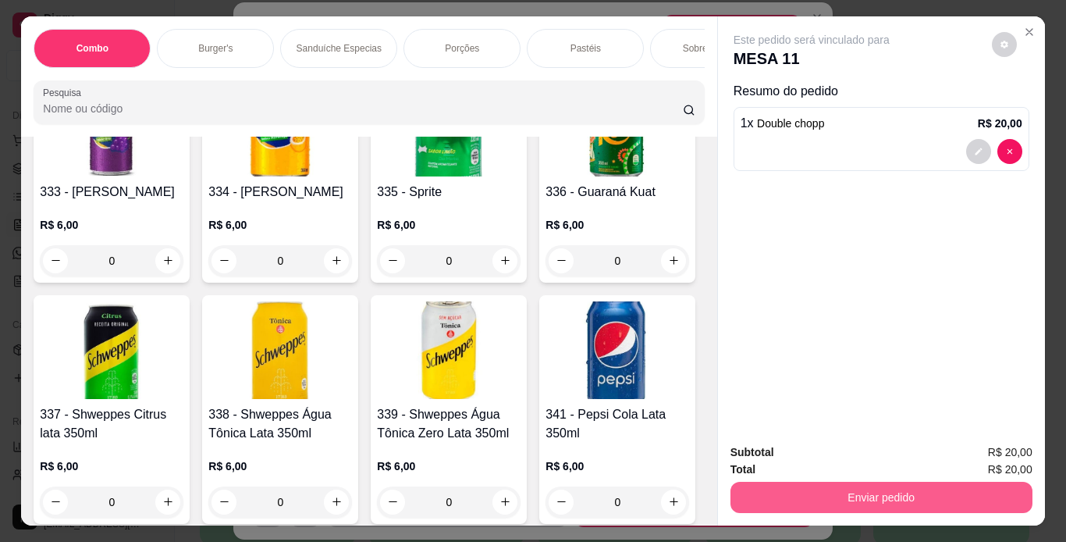
click at [756, 493] on button "Enviar pedido" at bounding box center [882, 497] width 302 height 31
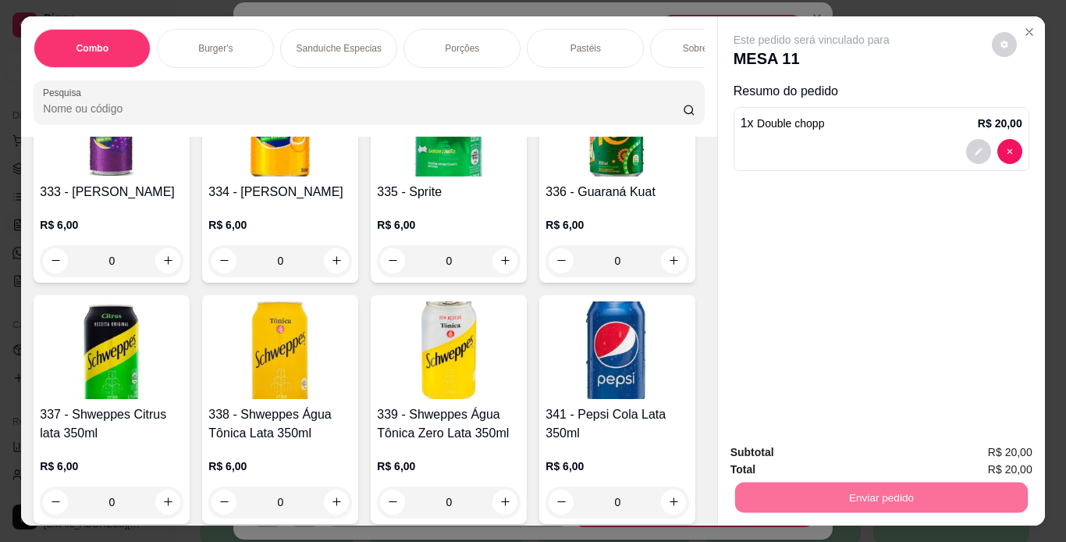
click at [771, 461] on button "Não registrar e enviar pedido" at bounding box center [830, 453] width 158 height 29
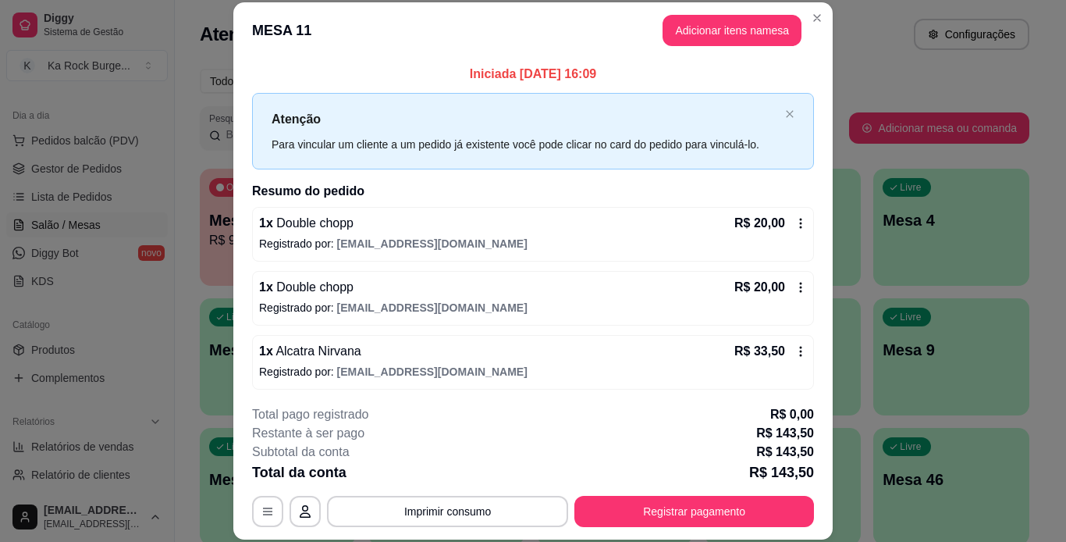
scroll to position [259, 0]
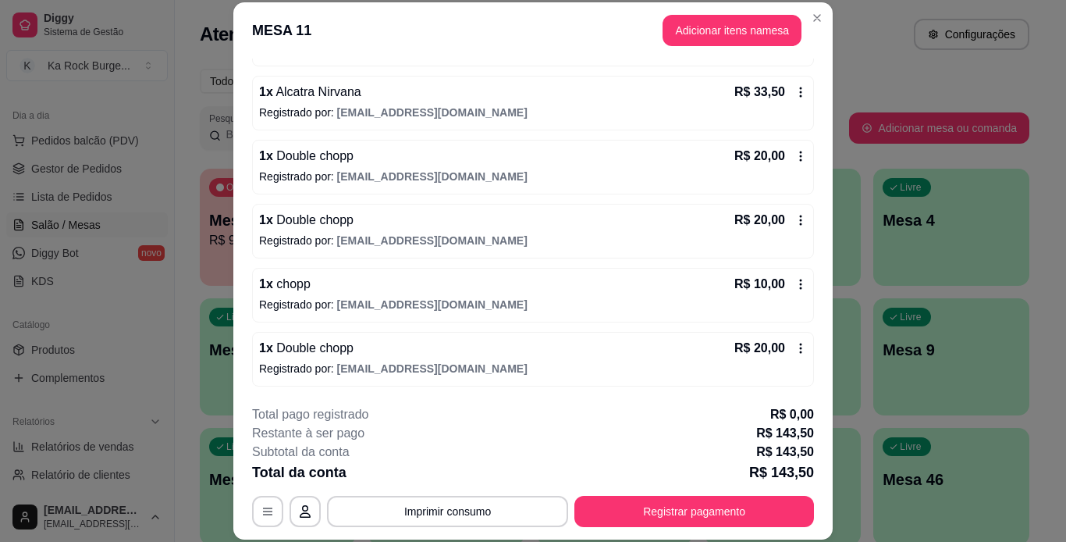
click at [795, 285] on icon at bounding box center [801, 284] width 12 height 12
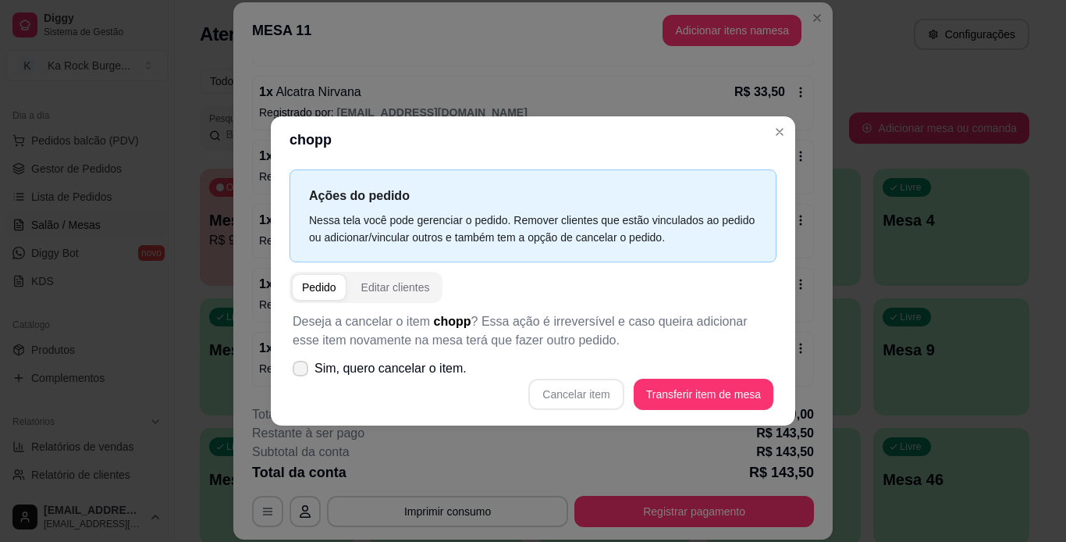
click at [294, 362] on span at bounding box center [301, 369] width 16 height 16
click at [294, 372] on input "Sim, quero cancelar o item." at bounding box center [297, 377] width 10 height 10
checkbox input "true"
click at [593, 400] on button "Cancelar item" at bounding box center [576, 394] width 95 height 31
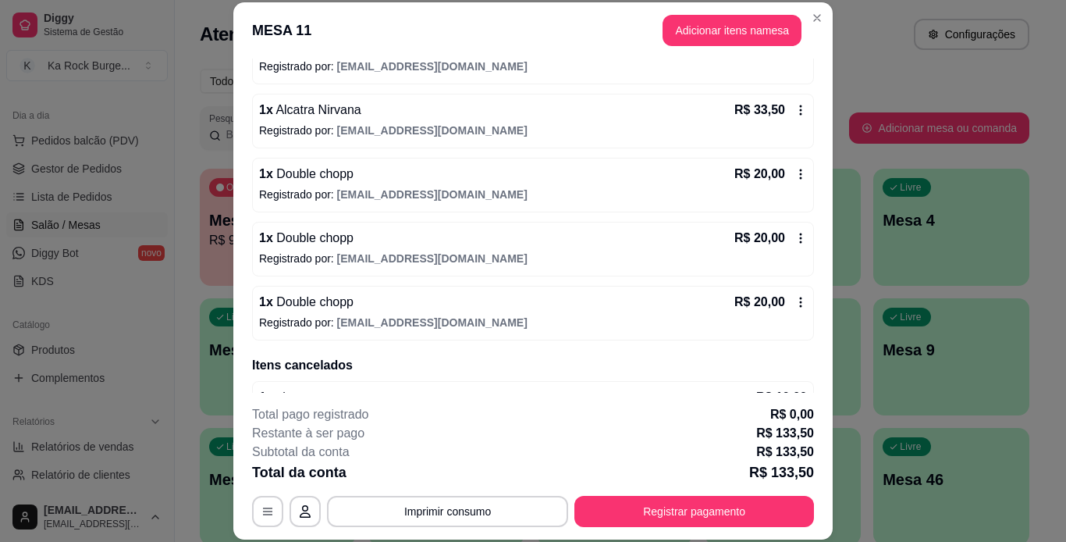
scroll to position [242, 0]
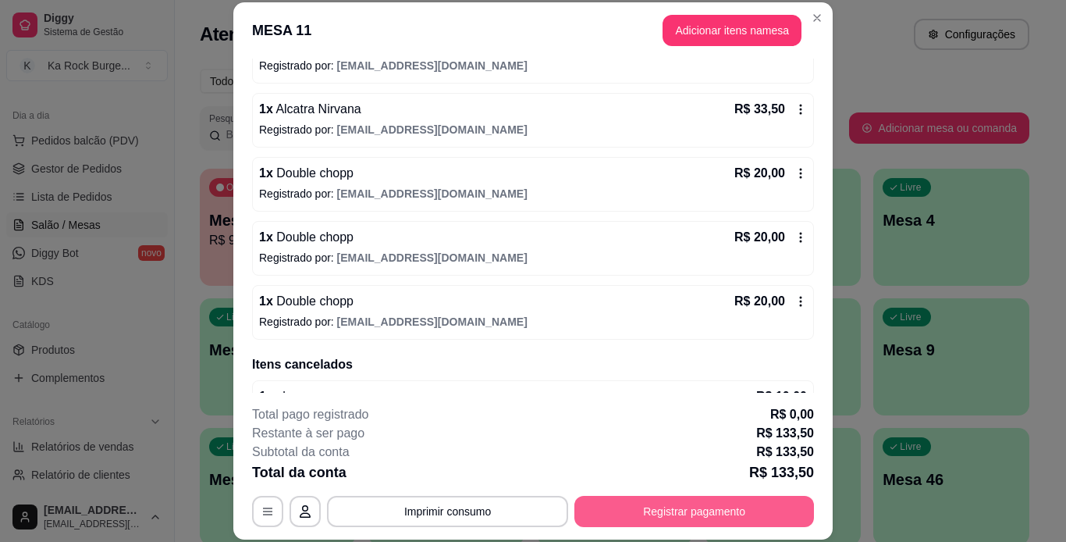
click at [789, 517] on button "Registrar pagamento" at bounding box center [695, 511] width 240 height 31
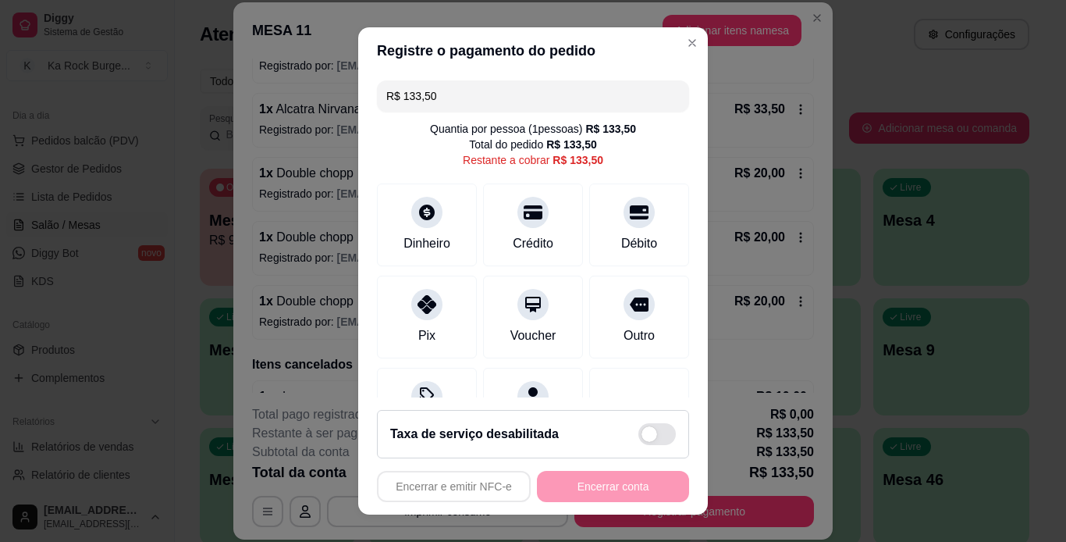
click at [565, 226] on div "Dinheiro Crédito Débito" at bounding box center [533, 224] width 312 height 83
click at [599, 226] on div "Débito" at bounding box center [640, 221] width 110 height 91
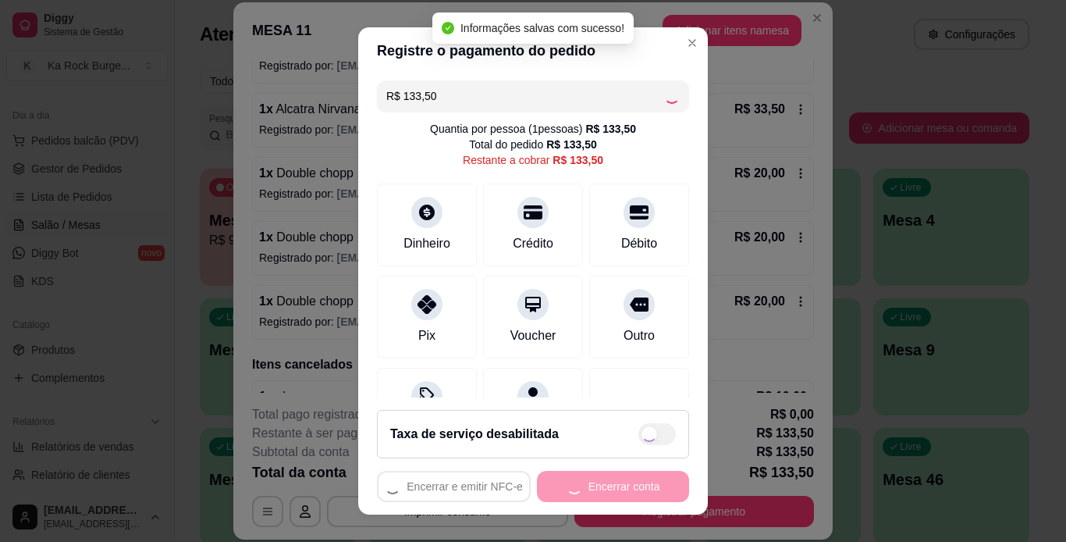
type input "R$ 0,00"
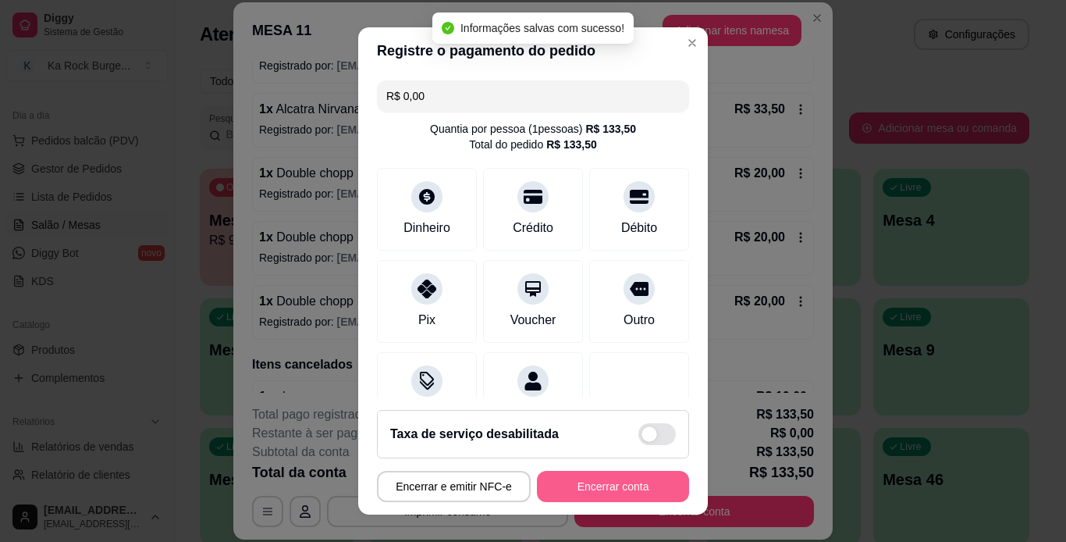
click at [616, 484] on button "Encerrar conta" at bounding box center [613, 486] width 152 height 31
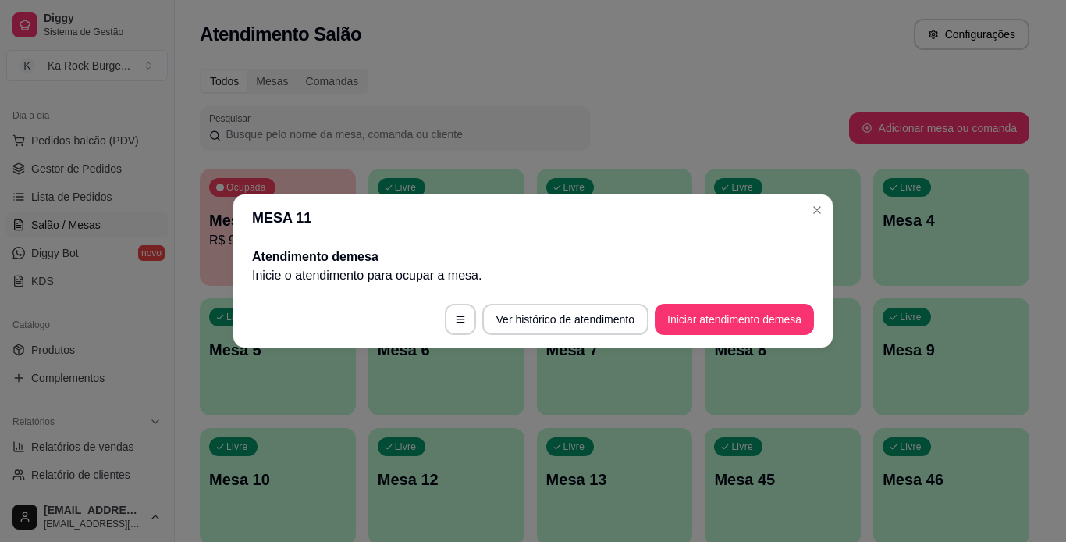
scroll to position [0, 0]
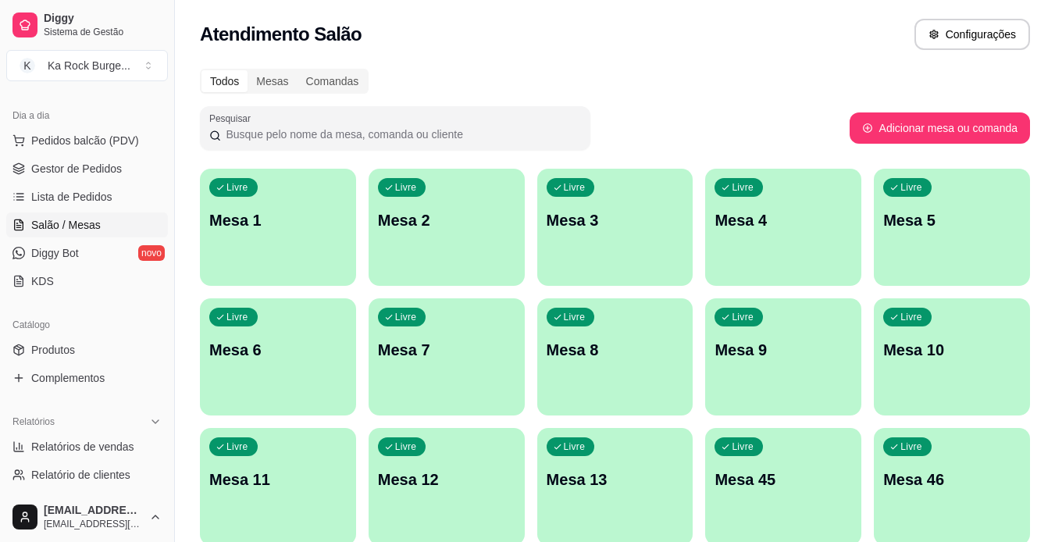
click at [547, 505] on div "Livre Mesa 13" at bounding box center [615, 477] width 156 height 98
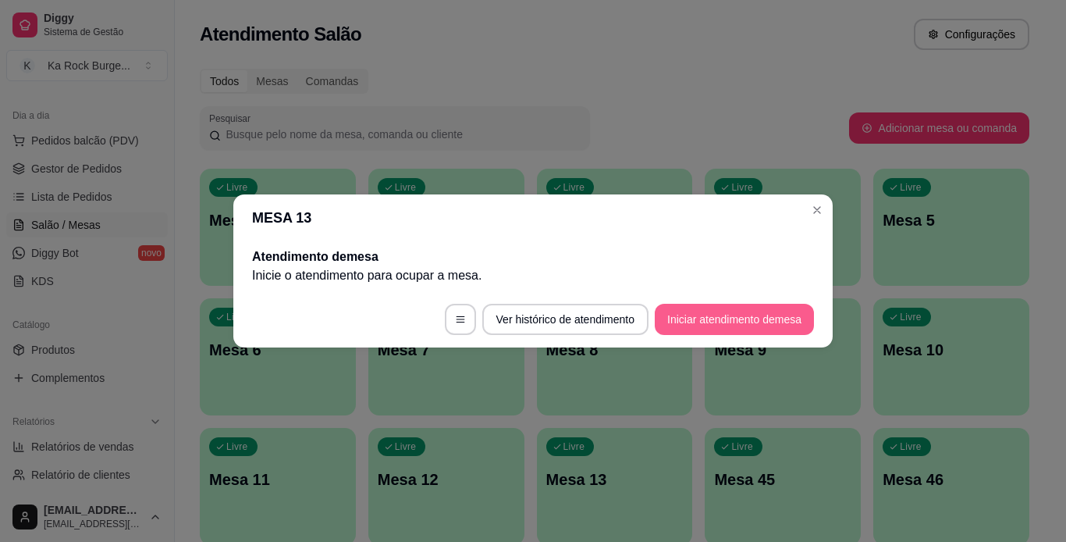
click at [708, 328] on button "Iniciar atendimento de mesa" at bounding box center [734, 319] width 159 height 31
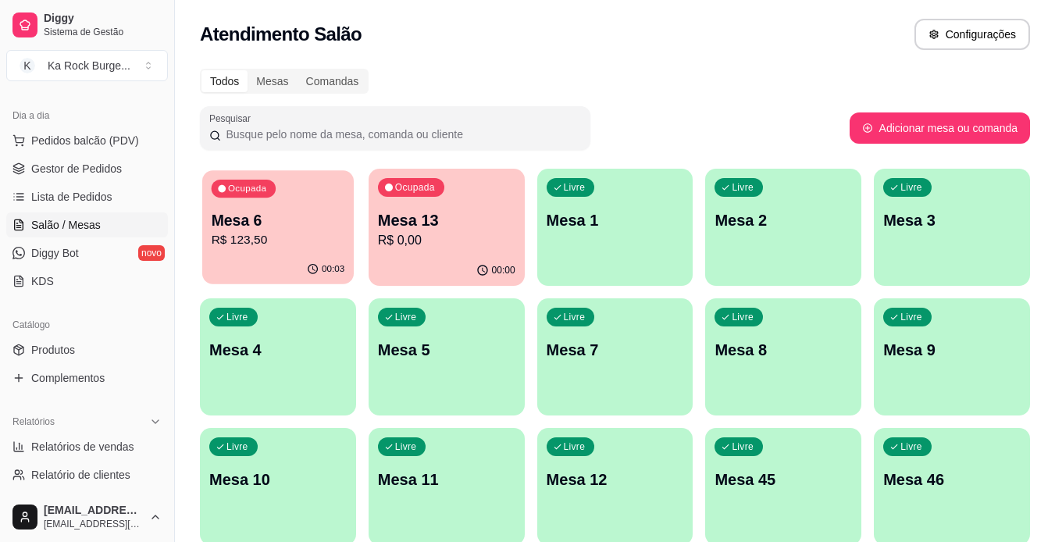
click at [306, 240] on p "R$ 123,50" at bounding box center [279, 240] width 134 height 18
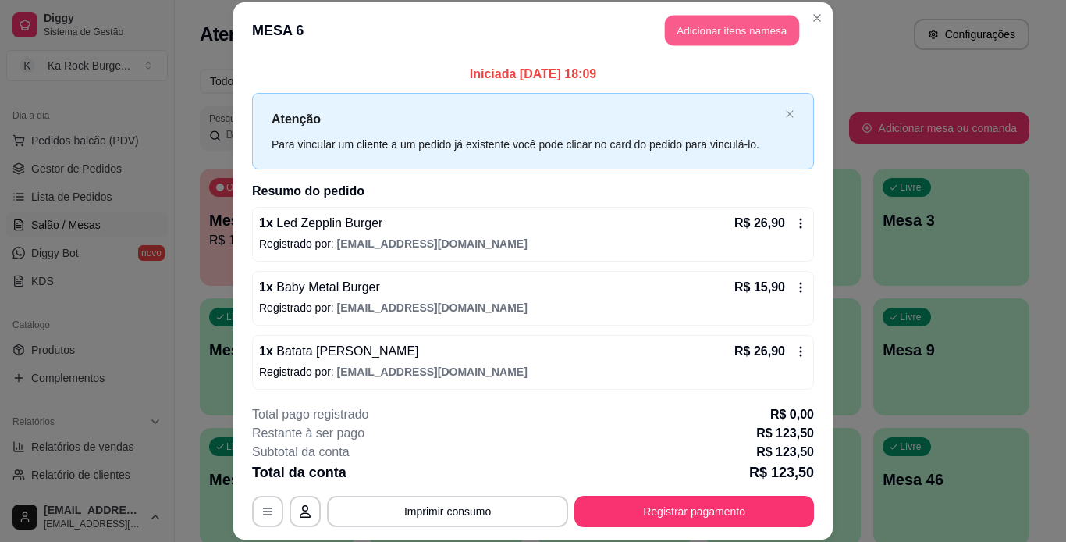
click at [704, 38] on button "Adicionar itens na mesa" at bounding box center [732, 31] width 134 height 30
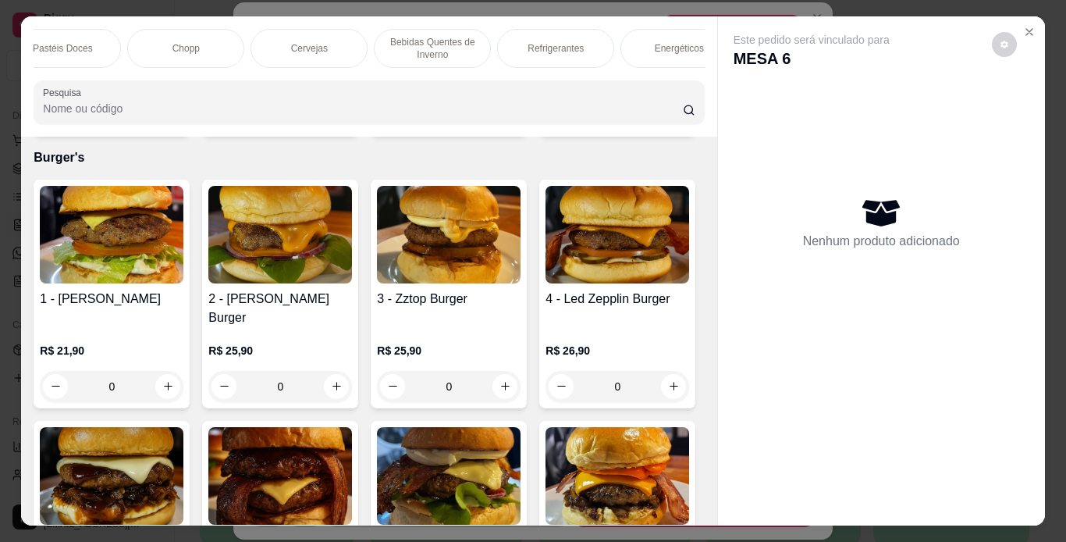
scroll to position [0, 1058]
click at [653, 47] on p "Águas/ Chás/Sucos" at bounding box center [638, 48] width 82 height 12
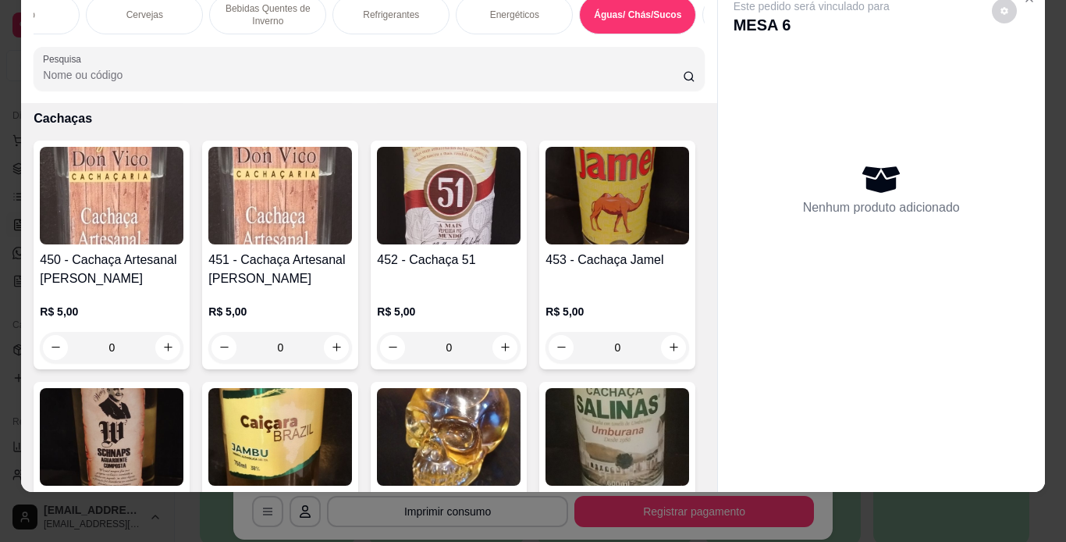
scroll to position [9822, 0]
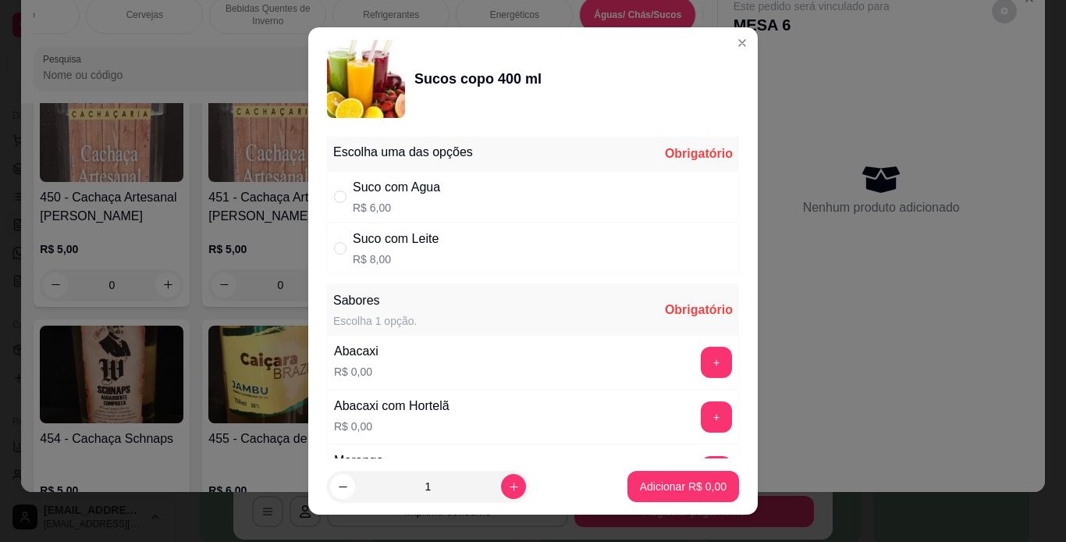
click at [393, 218] on div "Suco com Agua R$ 6,00" at bounding box center [533, 197] width 412 height 52
radio input "true"
click at [701, 361] on button "+" at bounding box center [716, 362] width 31 height 31
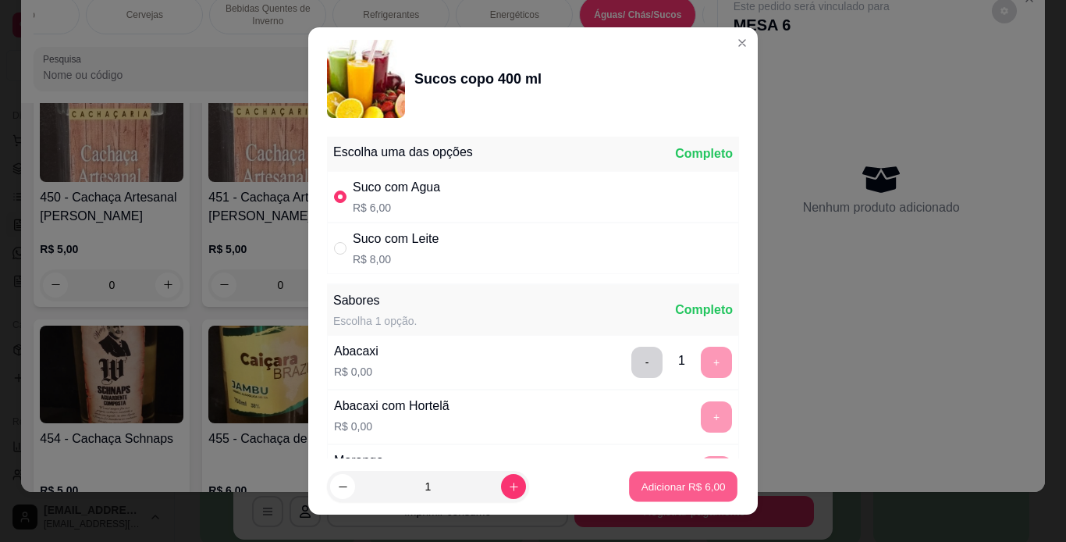
click at [692, 483] on p "Adicionar R$ 6,00" at bounding box center [683, 486] width 84 height 15
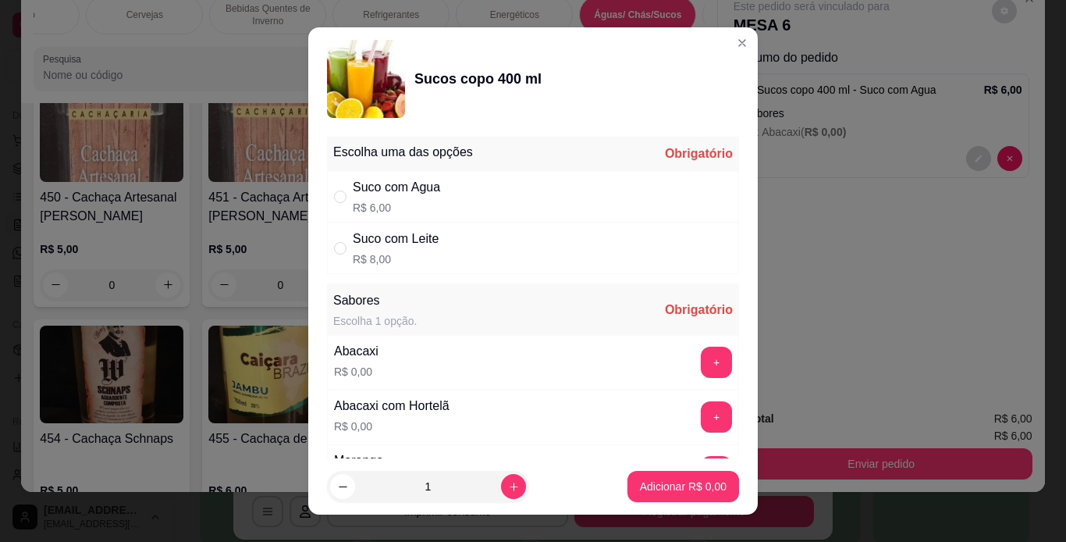
click at [590, 259] on div "Suco com Leite R$ 8,00" at bounding box center [533, 249] width 412 height 52
radio input "true"
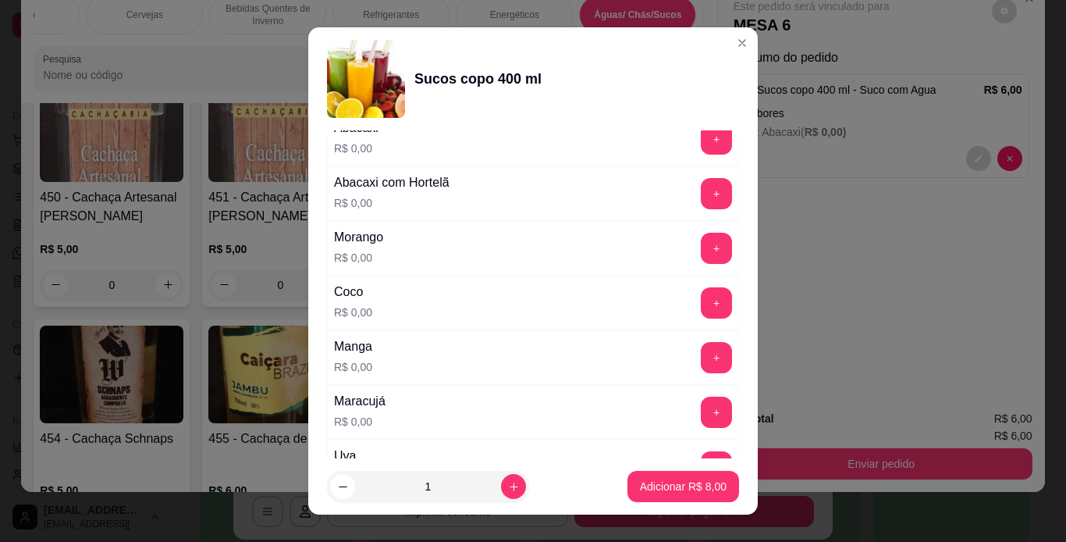
scroll to position [226, 0]
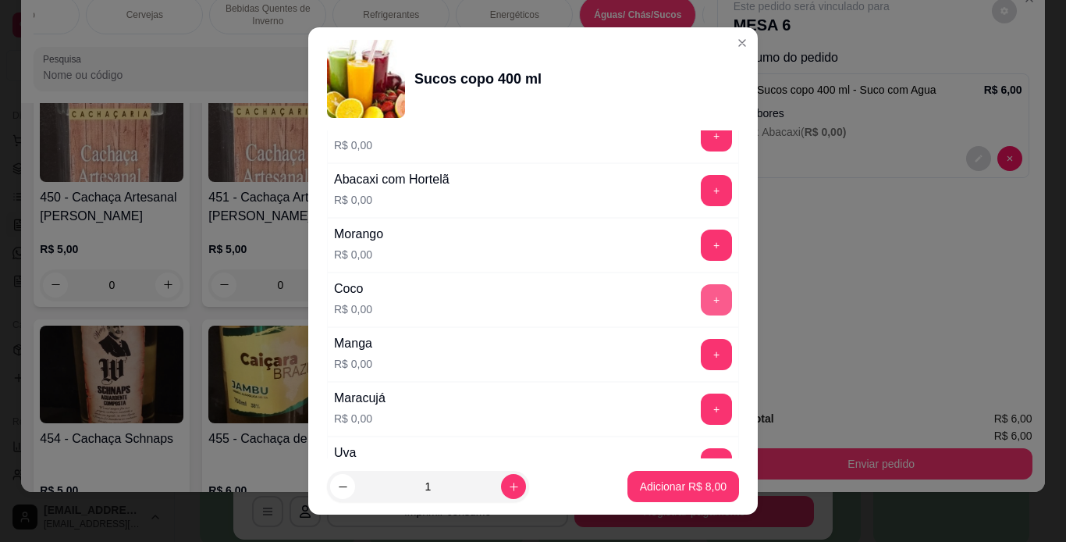
click at [701, 306] on button "+" at bounding box center [716, 299] width 31 height 31
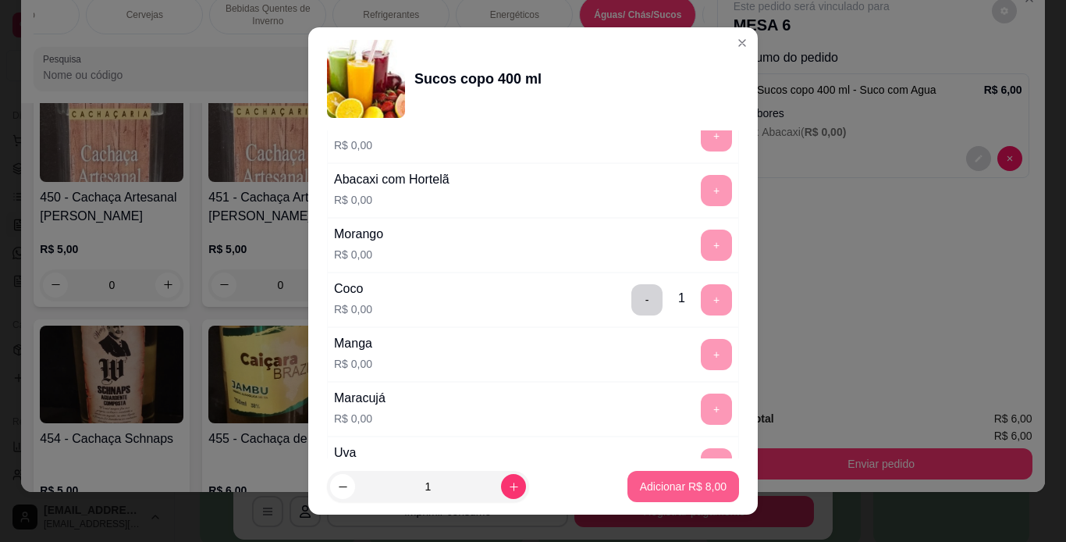
click at [699, 485] on p "Adicionar R$ 8,00" at bounding box center [683, 487] width 87 height 16
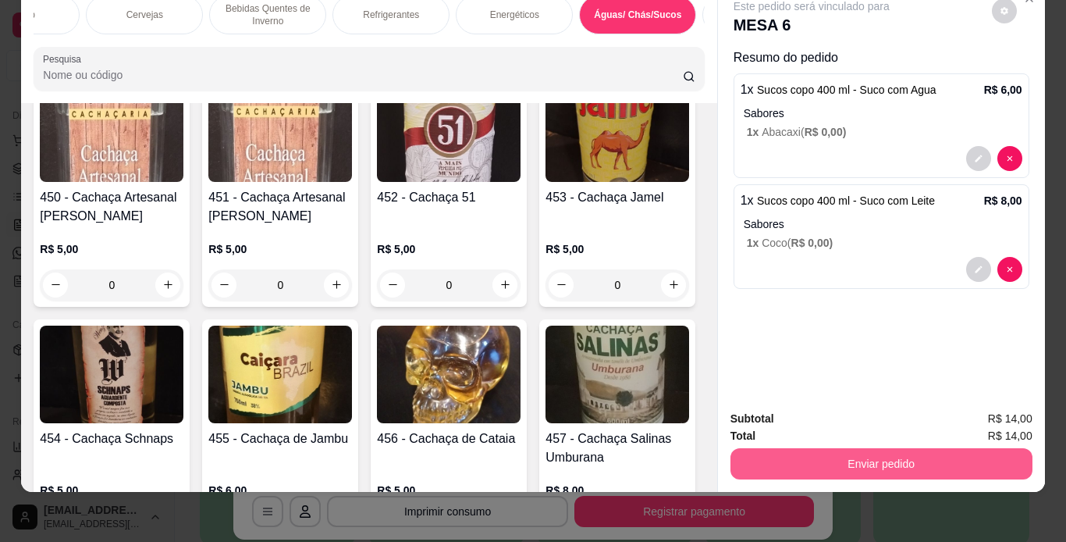
click at [863, 448] on button "Enviar pedido" at bounding box center [882, 463] width 302 height 31
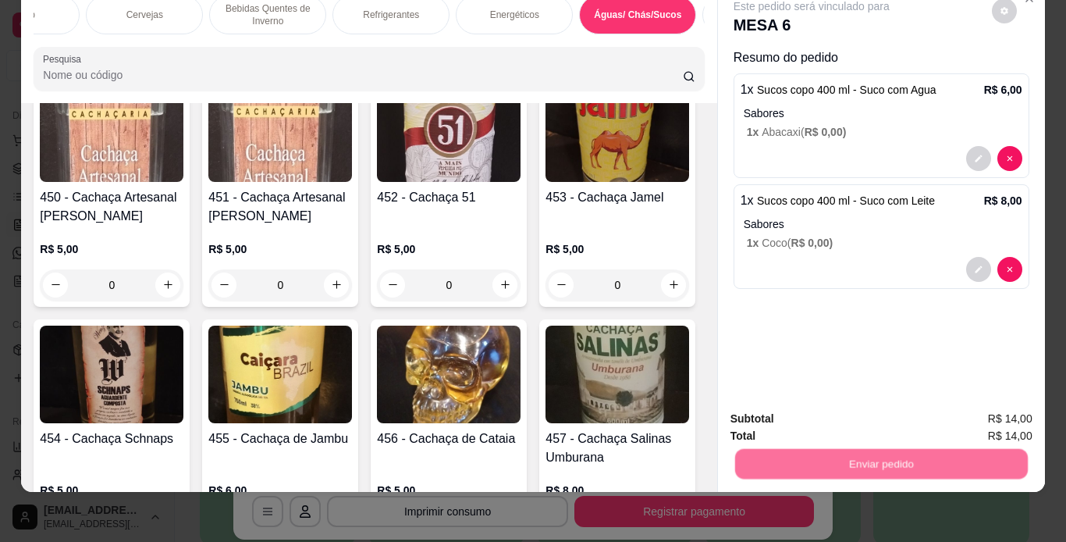
click at [857, 422] on button "Não registrar e enviar pedido" at bounding box center [830, 413] width 158 height 29
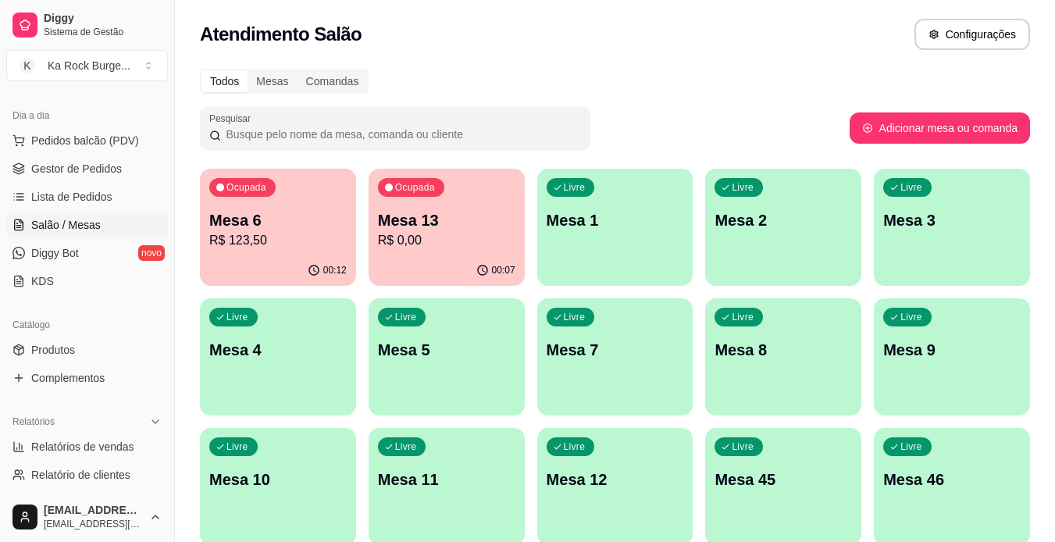
click at [262, 358] on p "Mesa 4" at bounding box center [277, 350] width 137 height 22
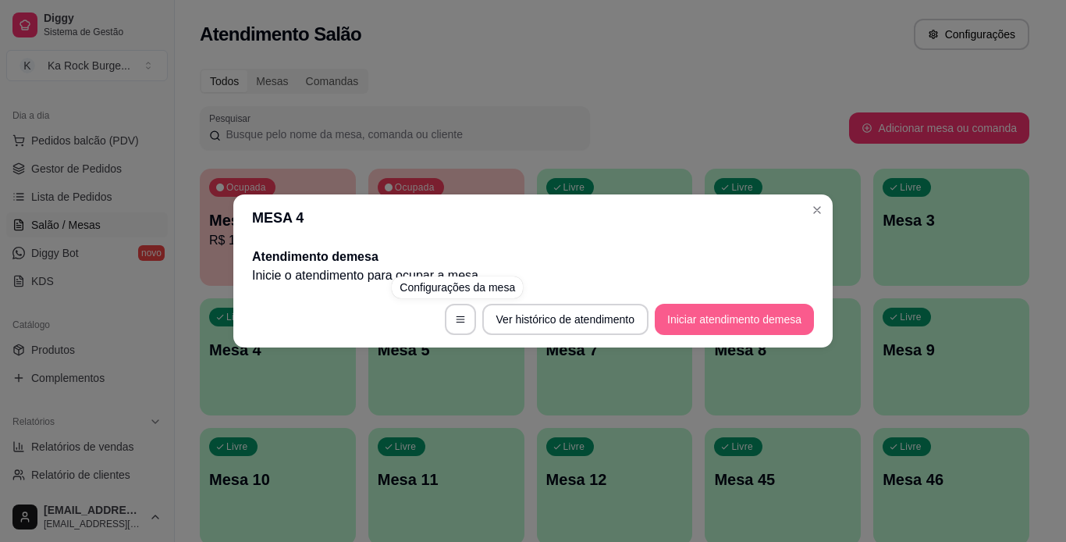
click at [728, 310] on button "Iniciar atendimento de mesa" at bounding box center [734, 319] width 159 height 31
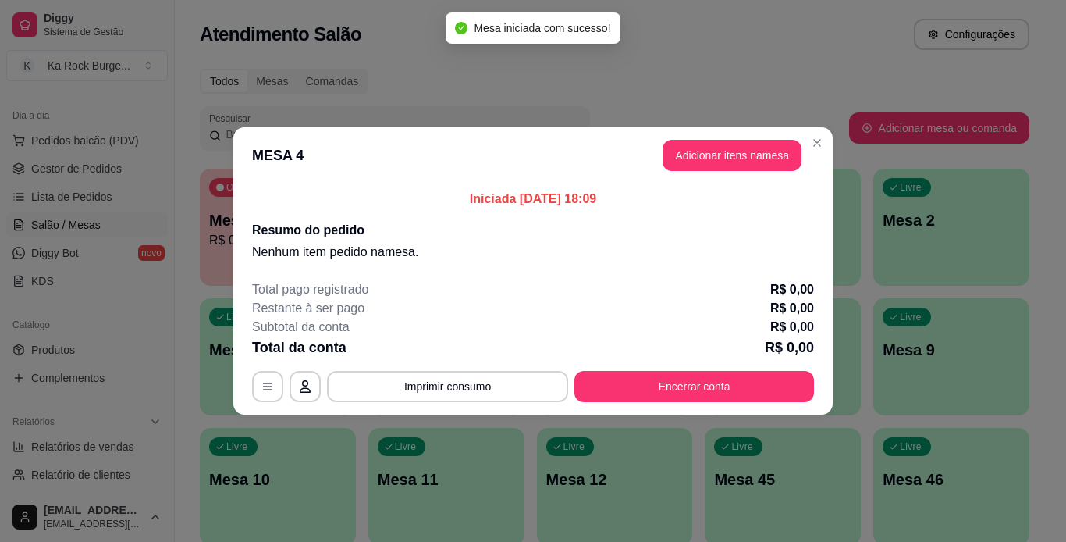
click at [724, 174] on header "MESA 4 Adicionar itens na mesa" at bounding box center [533, 155] width 600 height 56
click at [725, 162] on button "Adicionar itens na mesa" at bounding box center [732, 155] width 139 height 31
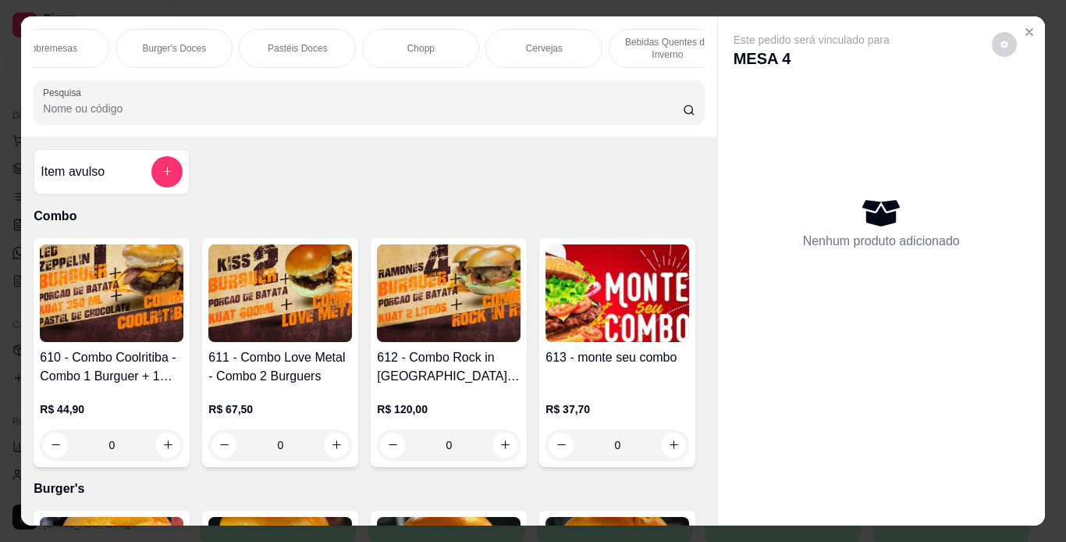
scroll to position [0, 688]
click at [418, 36] on div "Chopp" at bounding box center [391, 48] width 117 height 39
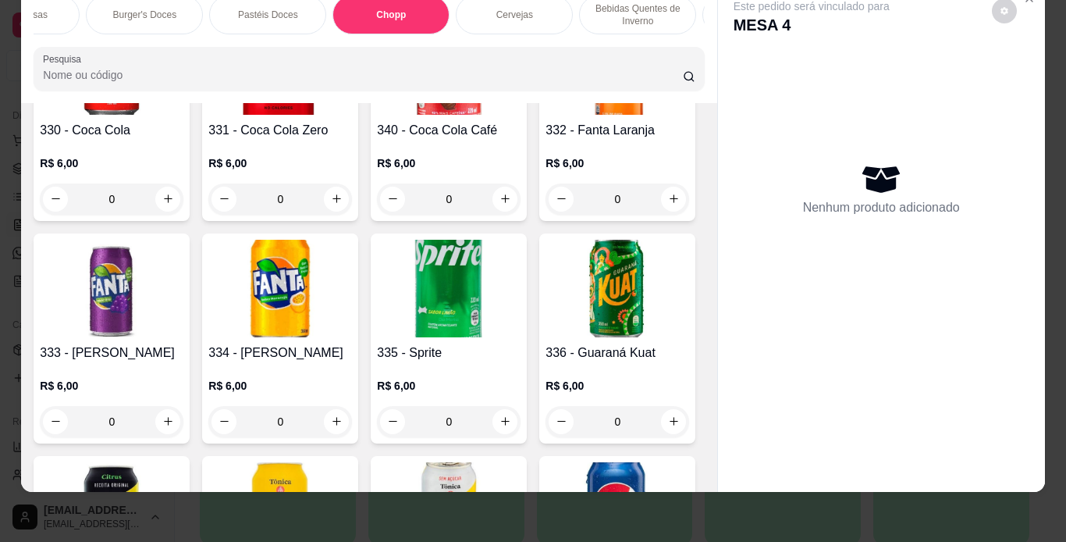
scroll to position [6420, 0]
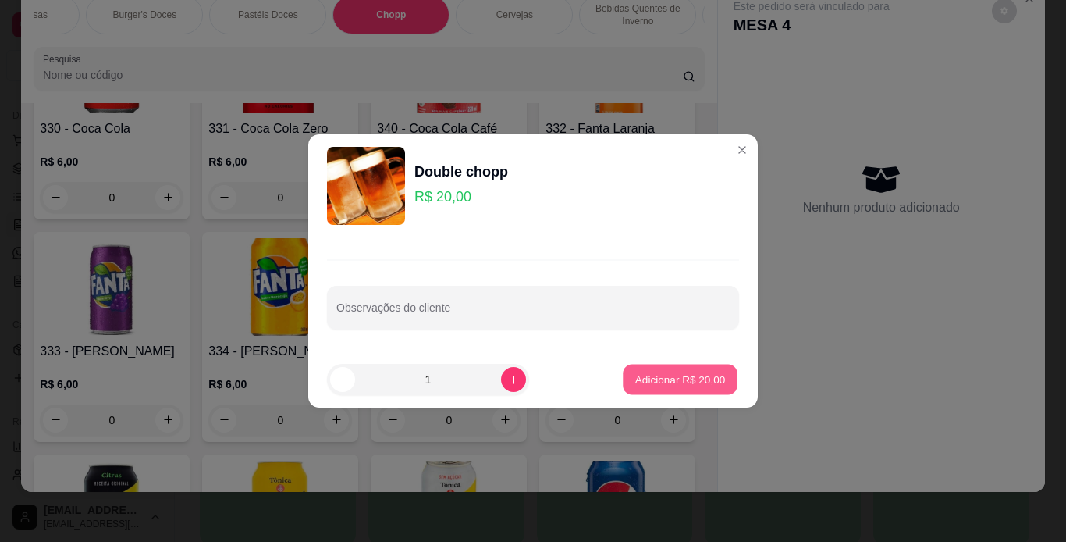
click at [694, 380] on p "Adicionar R$ 20,00" at bounding box center [681, 379] width 91 height 15
type input "1"
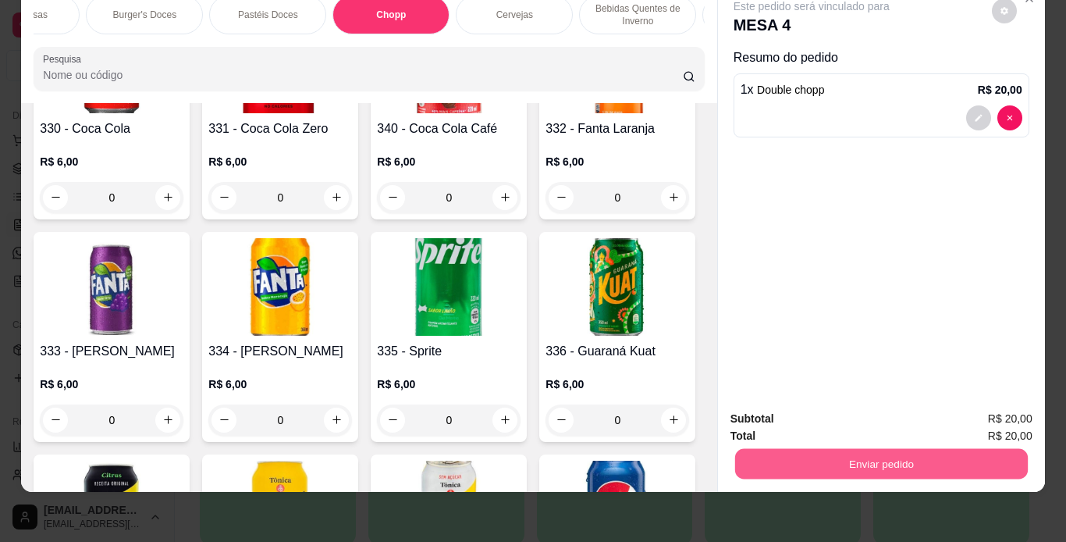
click at [878, 452] on button "Enviar pedido" at bounding box center [881, 464] width 293 height 30
click at [845, 408] on button "Não registrar e enviar pedido" at bounding box center [830, 413] width 158 height 29
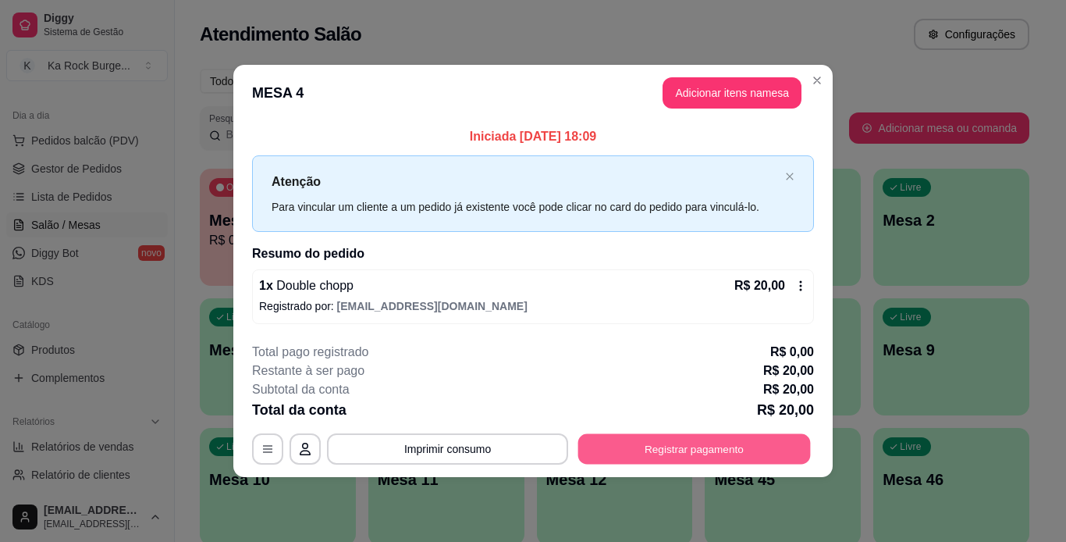
click at [700, 444] on button "Registrar pagamento" at bounding box center [695, 448] width 233 height 30
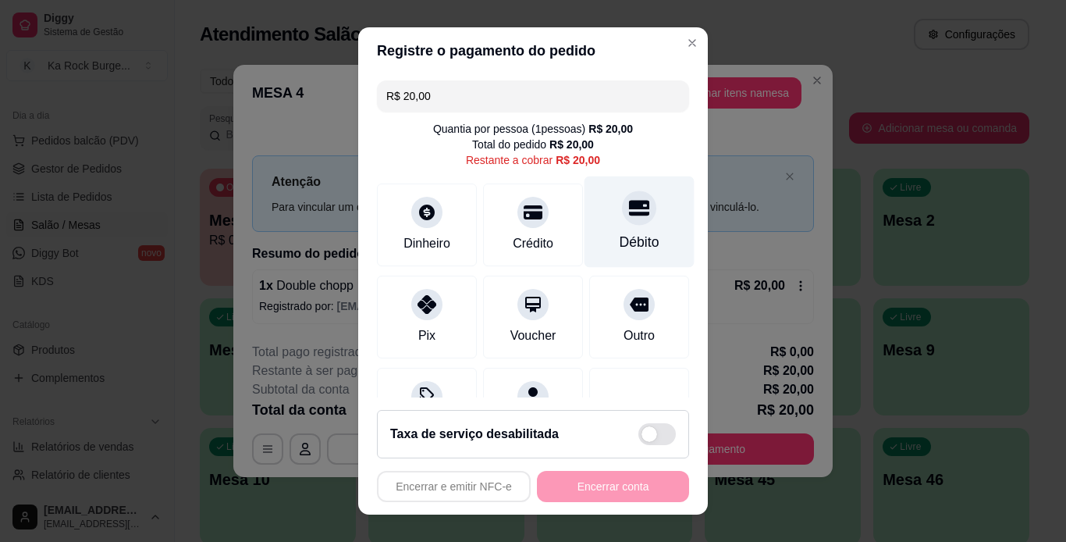
click at [632, 239] on div "Débito" at bounding box center [640, 242] width 40 height 20
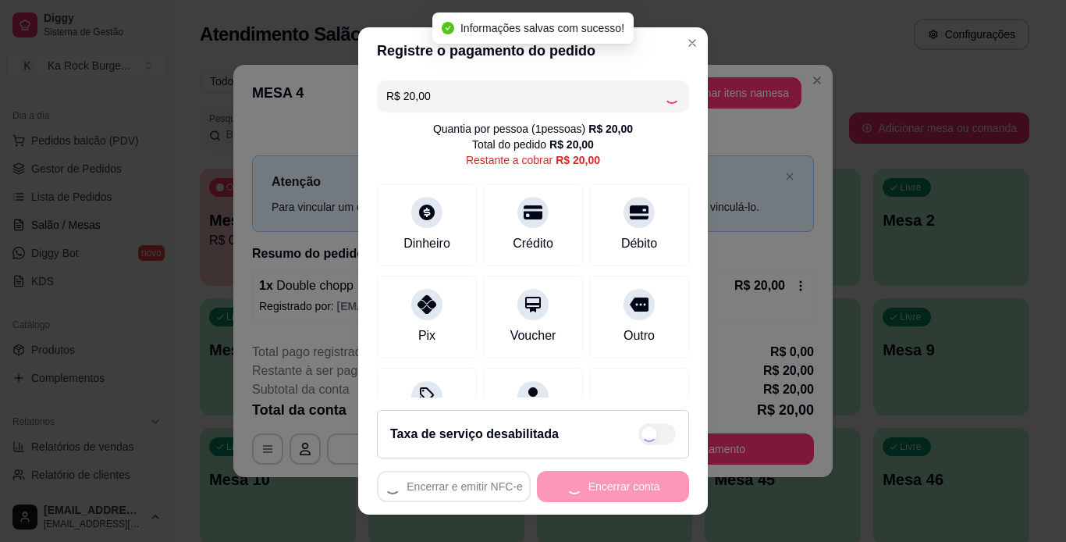
type input "R$ 0,00"
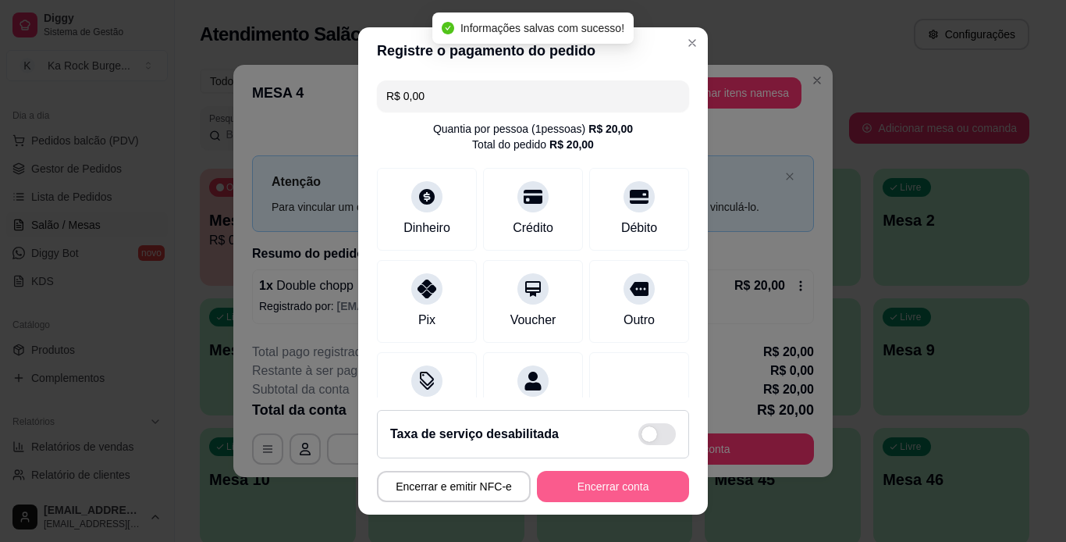
click at [573, 490] on button "Encerrar conta" at bounding box center [613, 486] width 152 height 31
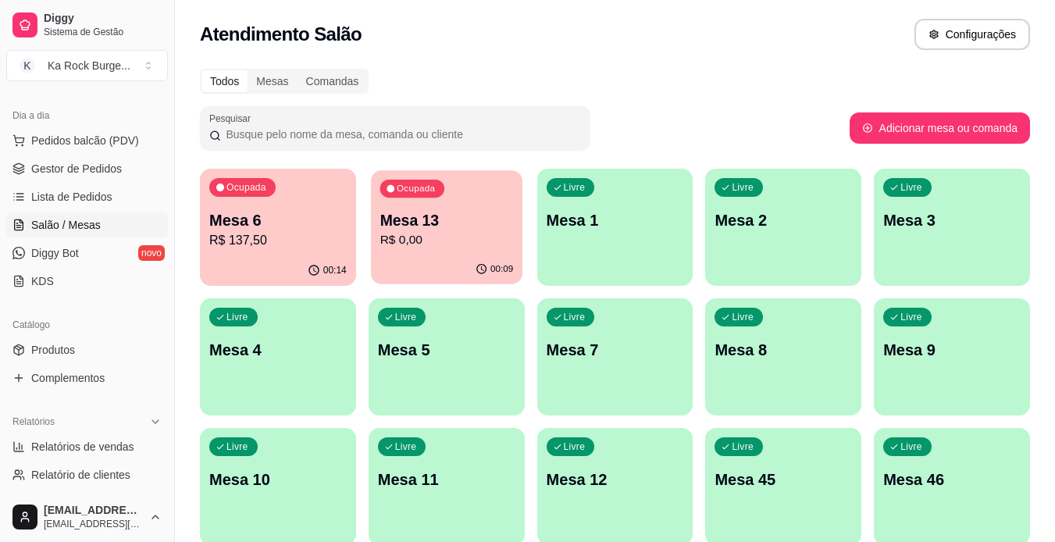
click at [423, 254] on div "Ocupada Mesa 13 R$ 0,00" at bounding box center [446, 212] width 151 height 84
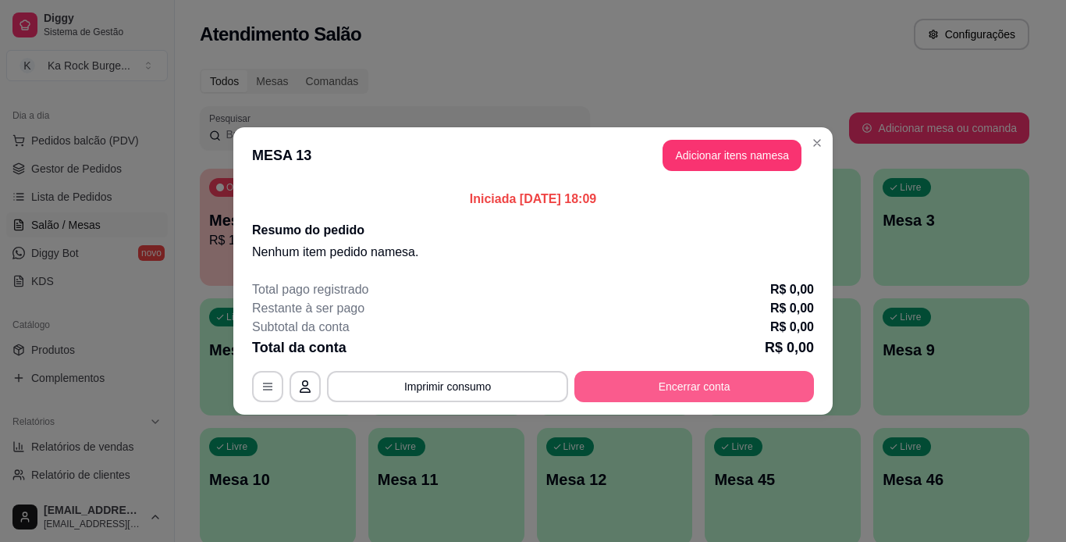
click at [660, 401] on button "Encerrar conta" at bounding box center [695, 386] width 240 height 31
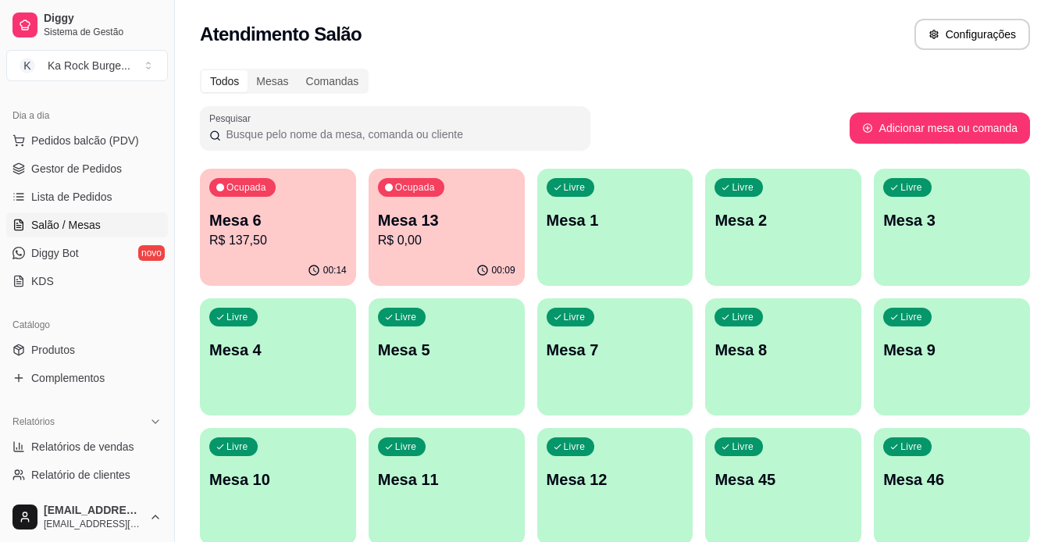
click at [349, 235] on div "Ocupada Mesa 6 R$ 137,50" at bounding box center [278, 212] width 156 height 87
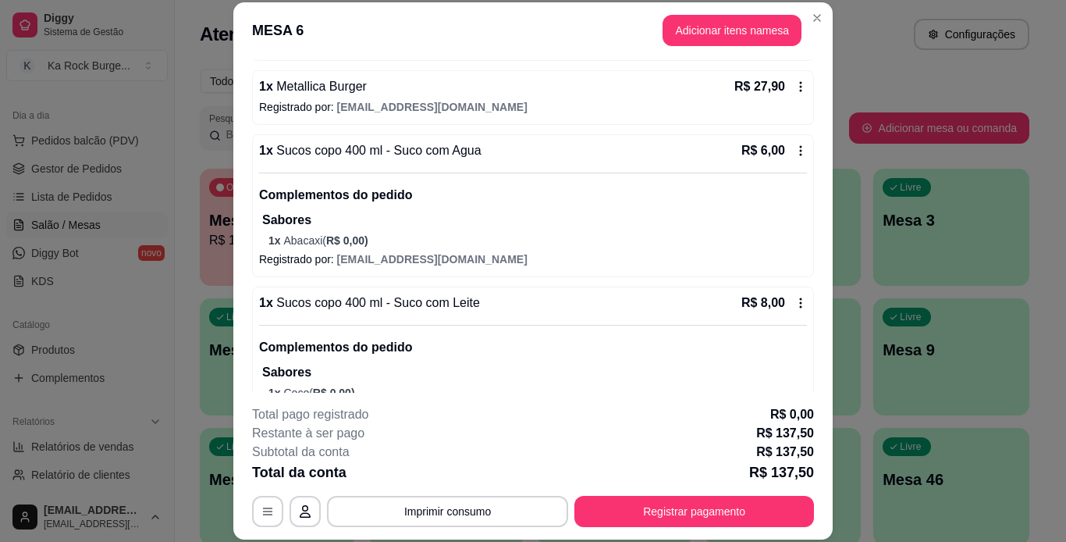
scroll to position [436, 0]
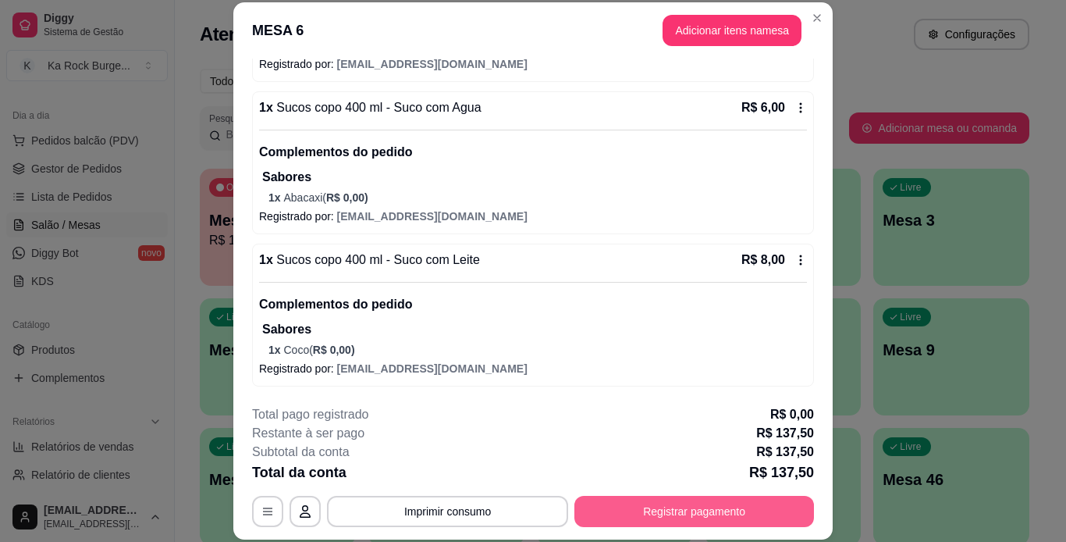
click at [709, 514] on button "Registrar pagamento" at bounding box center [695, 511] width 240 height 31
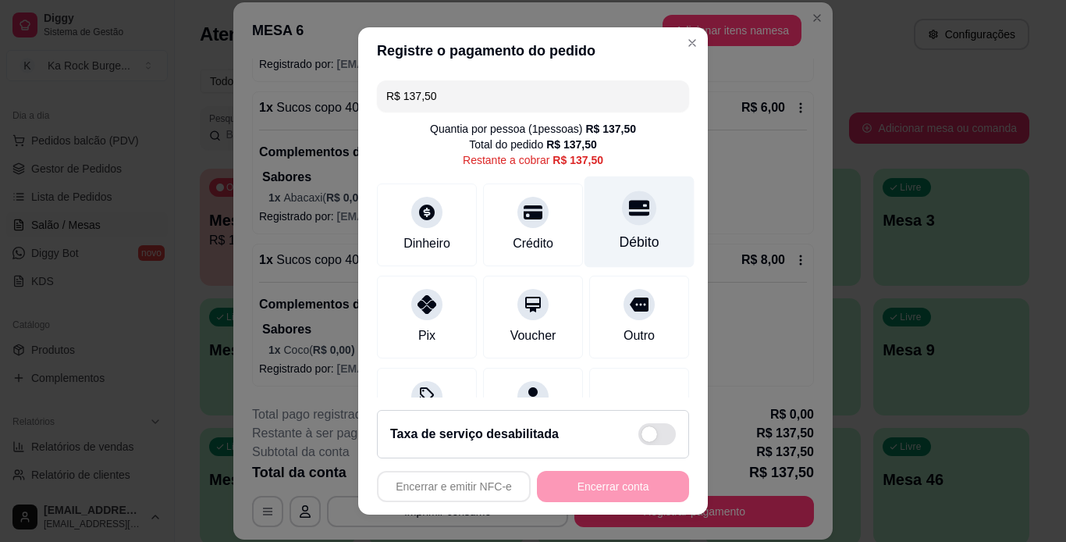
click at [632, 215] on div "Débito" at bounding box center [640, 221] width 110 height 91
type input "R$ 0,00"
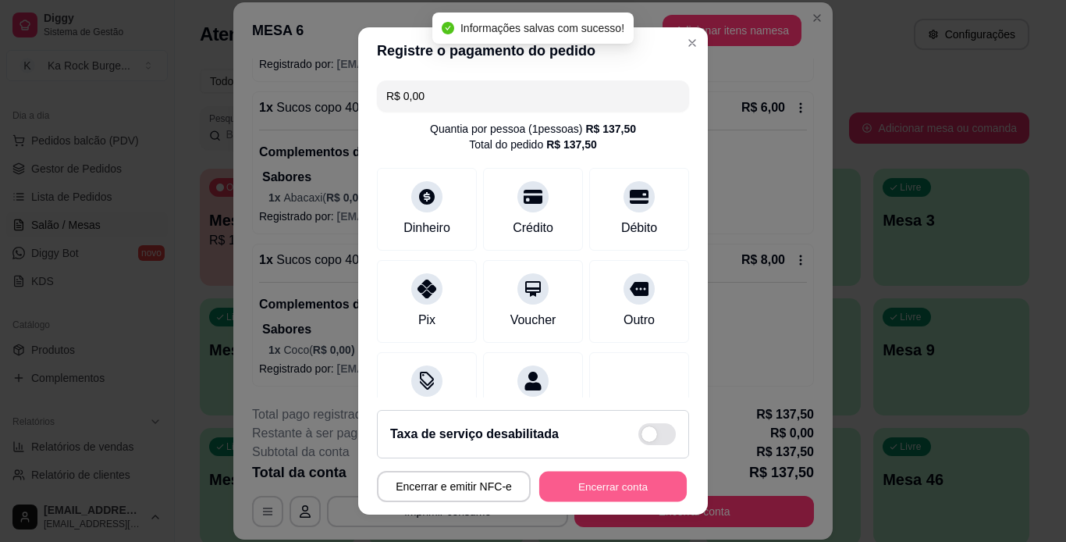
click at [616, 489] on button "Encerrar conta" at bounding box center [613, 487] width 148 height 30
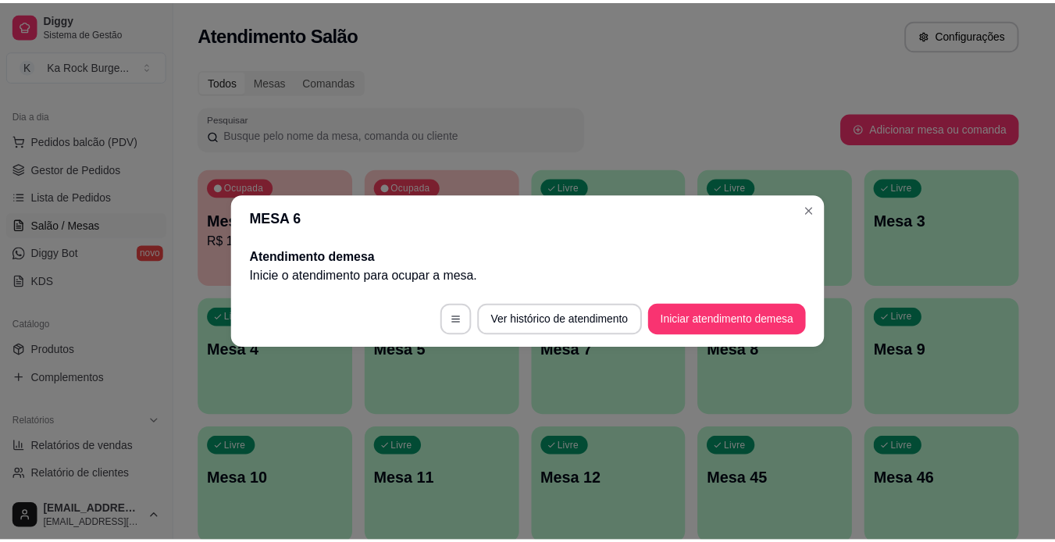
scroll to position [0, 0]
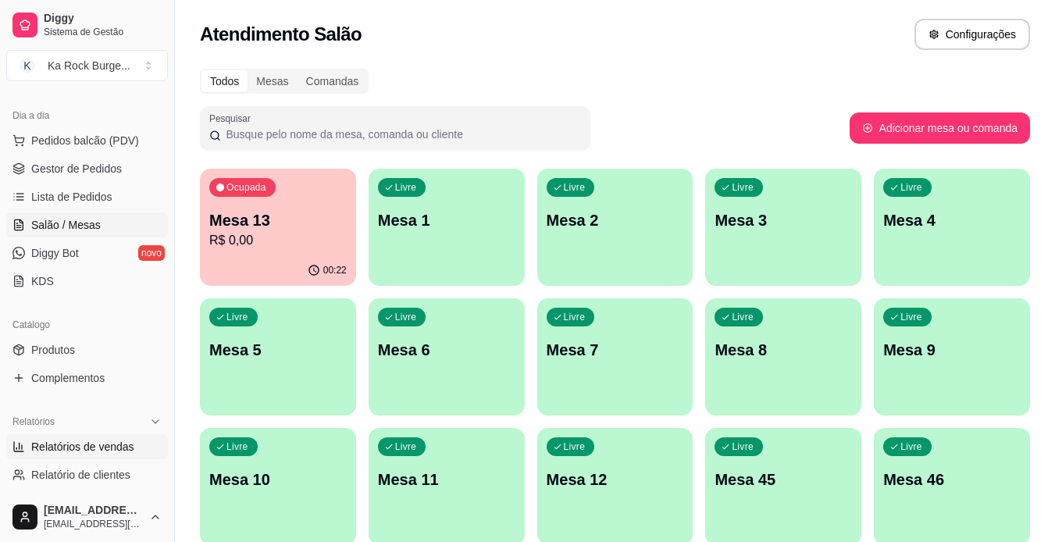
click at [118, 453] on span "Relatórios de vendas" at bounding box center [82, 447] width 103 height 16
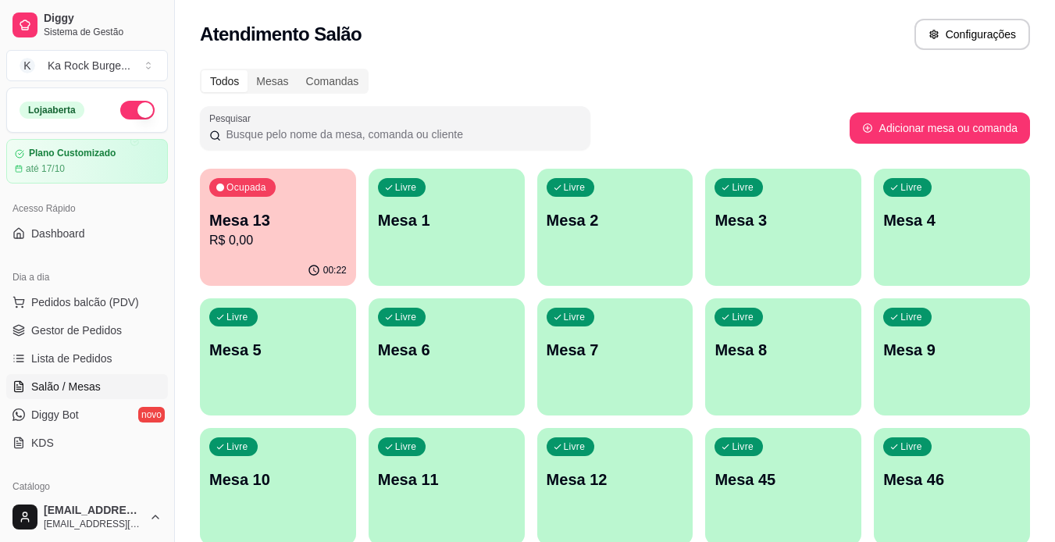
click at [216, 255] on div "Ocupada Mesa 13 R$ 0,00" at bounding box center [278, 212] width 156 height 87
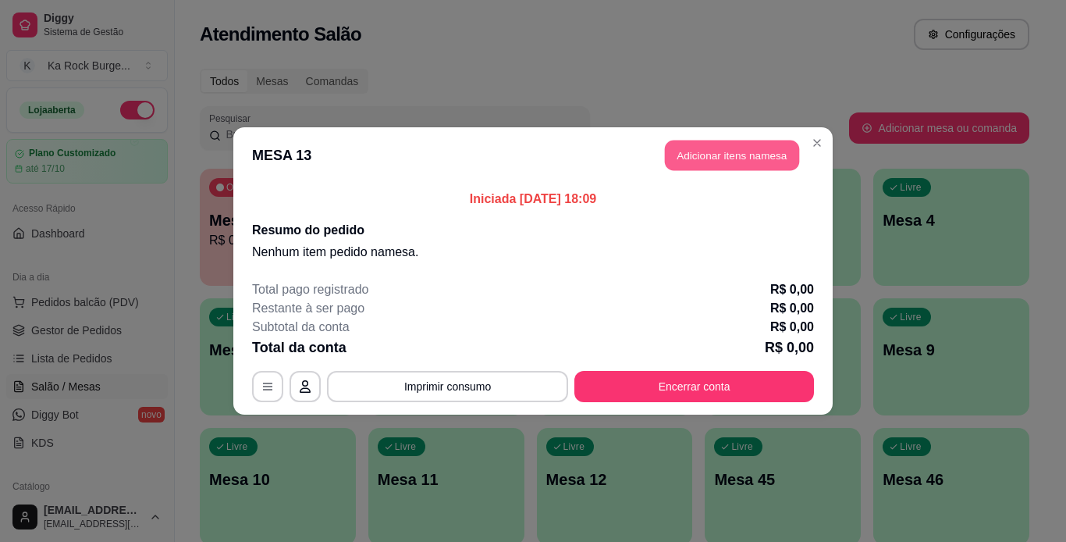
click at [685, 166] on button "Adicionar itens na mesa" at bounding box center [732, 156] width 134 height 30
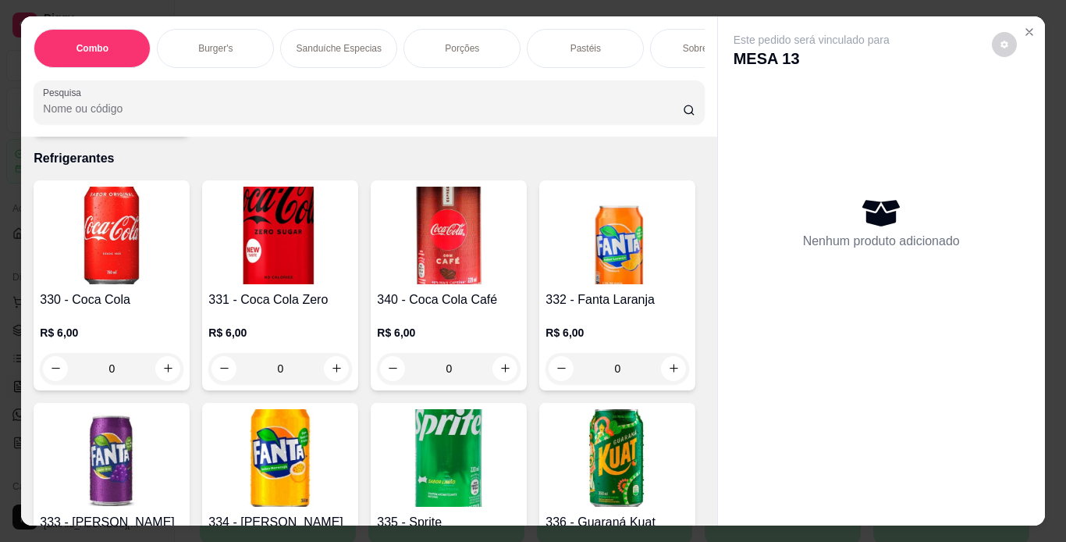
scroll to position [6613, 0]
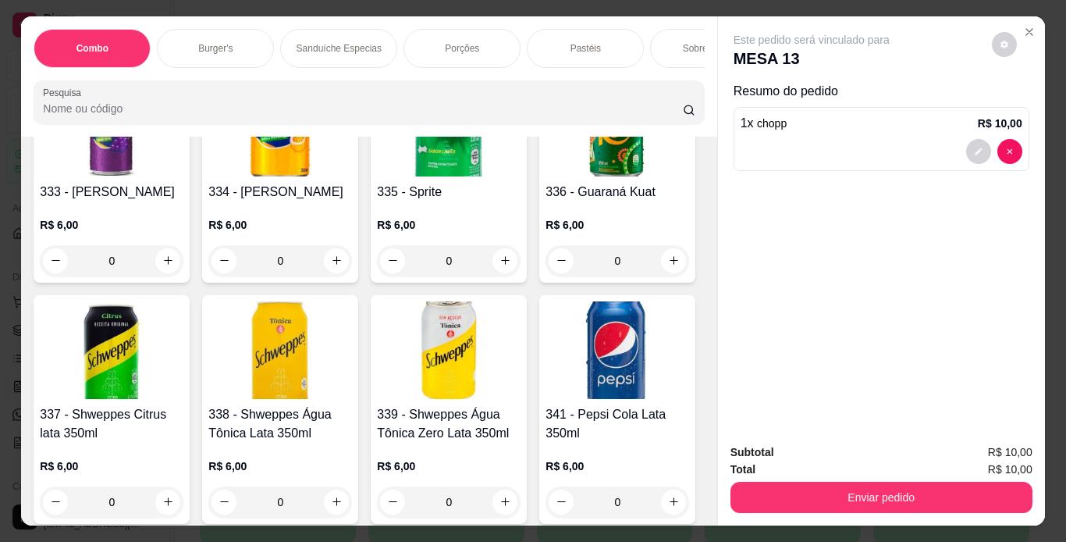
type input "3"
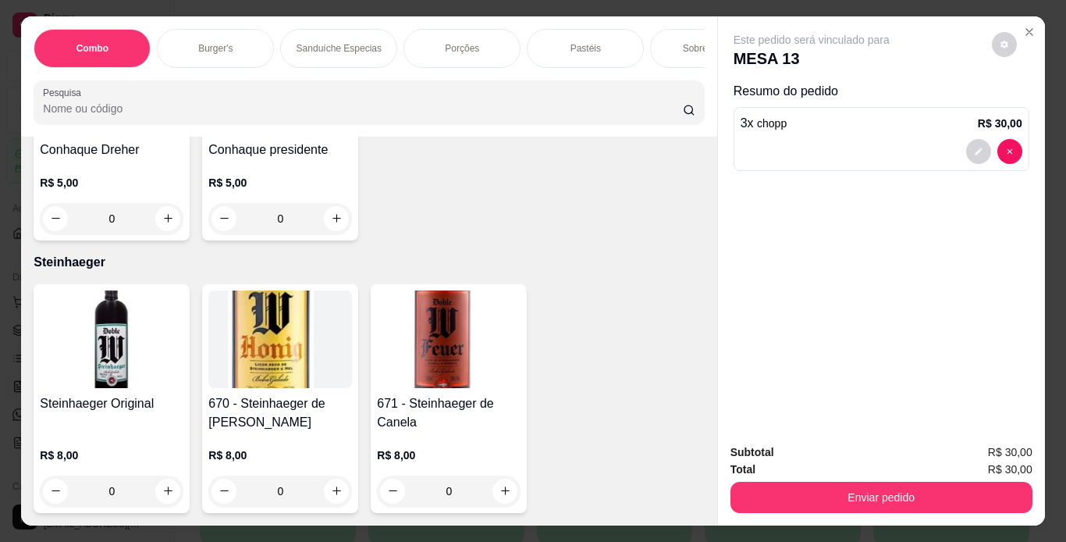
scroll to position [13122, 0]
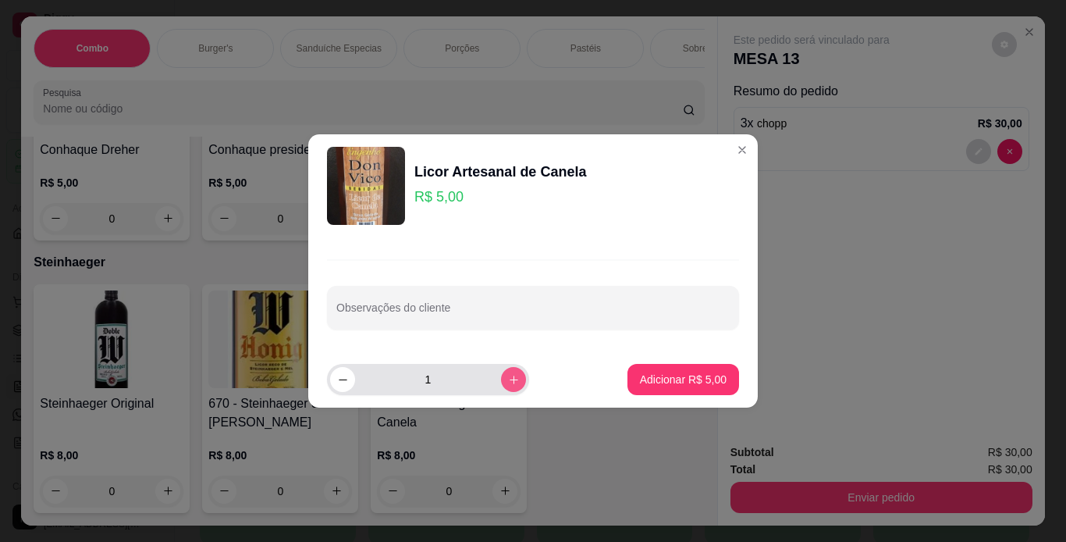
click at [508, 384] on icon "increase-product-quantity" at bounding box center [514, 380] width 12 height 12
type input "2"
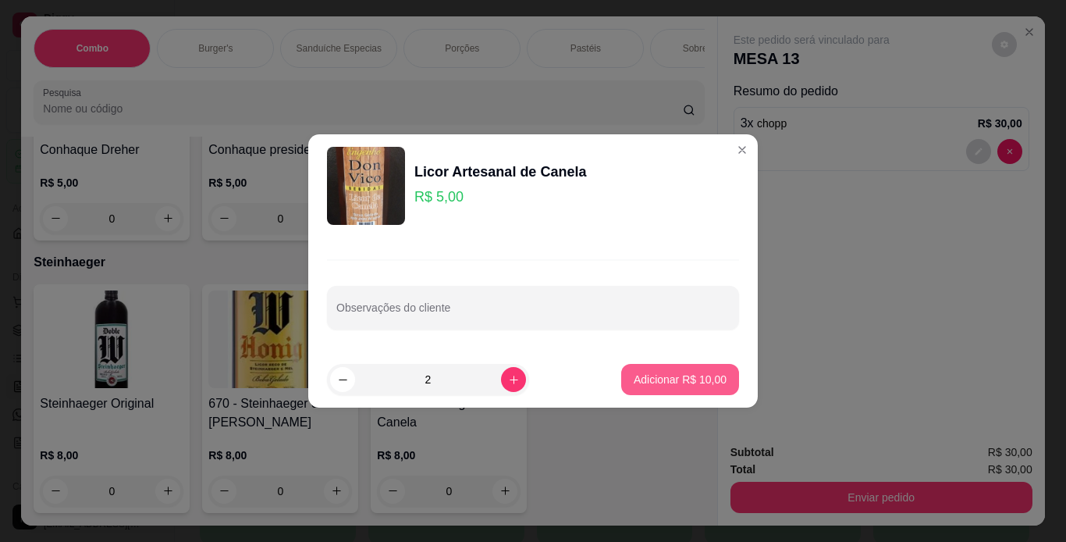
click at [639, 377] on p "Adicionar R$ 10,00" at bounding box center [680, 380] width 93 height 16
type input "2"
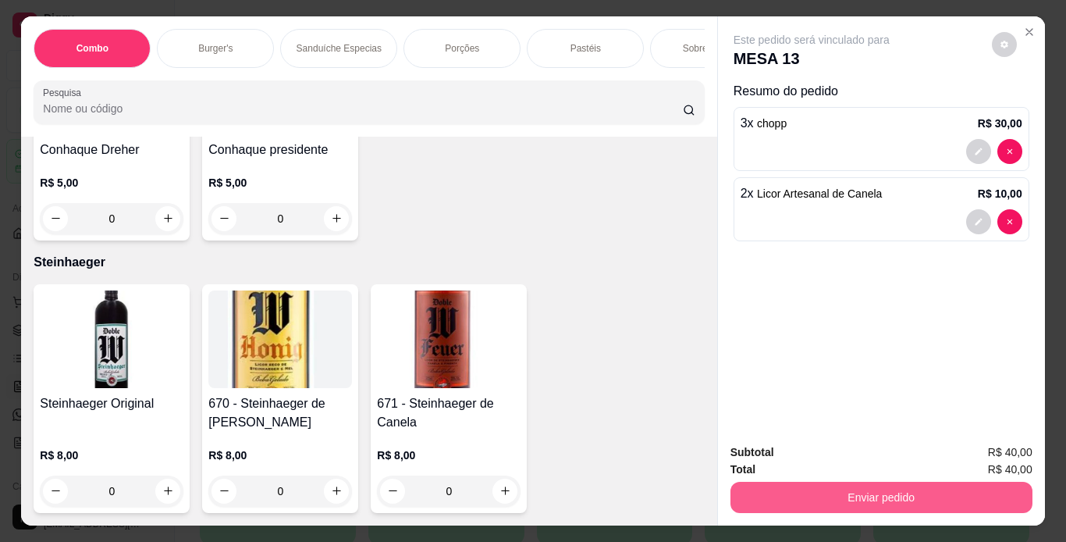
click at [760, 492] on button "Enviar pedido" at bounding box center [882, 497] width 302 height 31
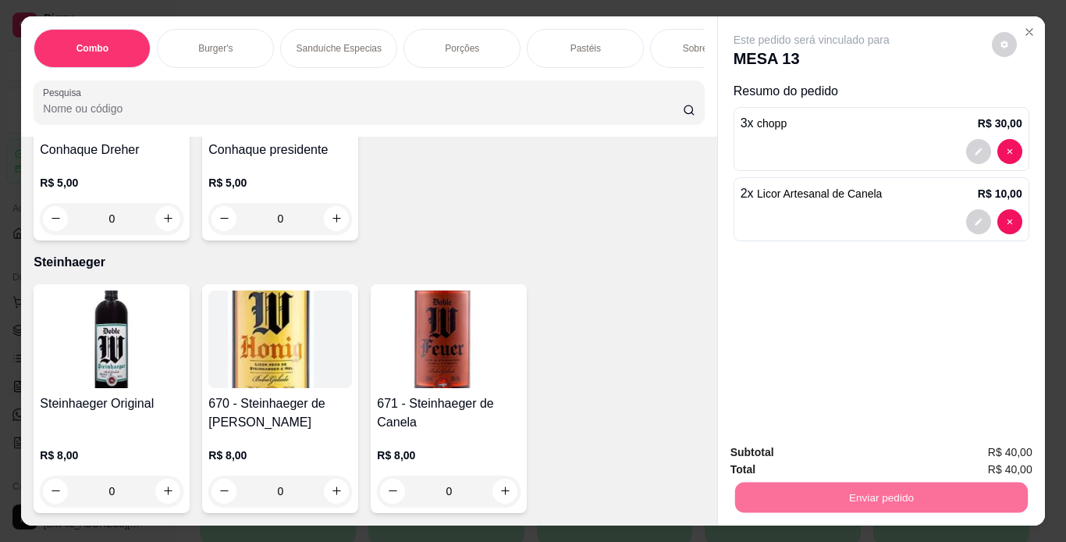
click at [876, 458] on button "Registrar cliente" at bounding box center [888, 453] width 100 height 29
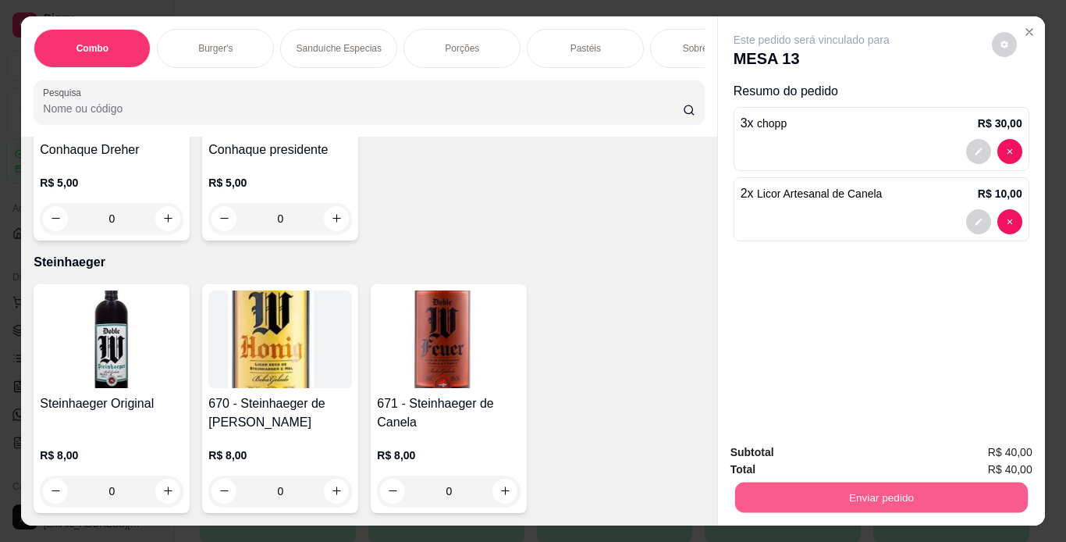
click at [835, 496] on button "Enviar pedido" at bounding box center [881, 497] width 293 height 30
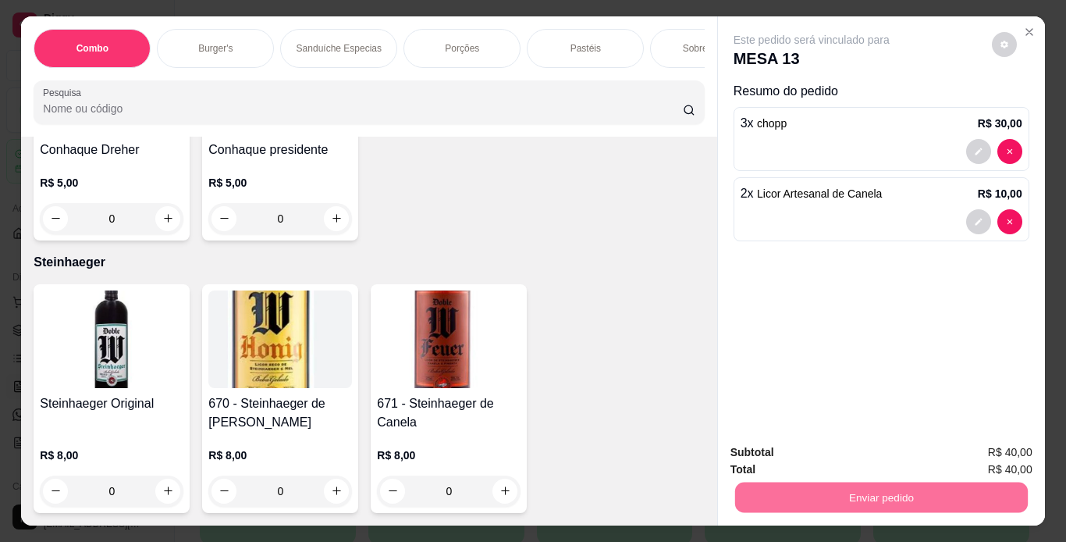
click at [967, 446] on button "Enviar pedido" at bounding box center [992, 454] width 88 height 30
